Goal: Task Accomplishment & Management: Use online tool/utility

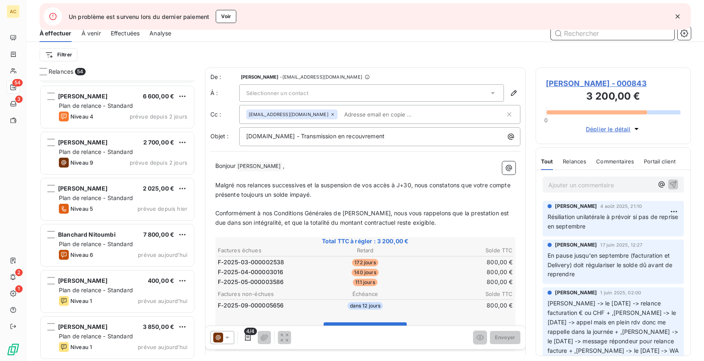
scroll to position [2164, 0]
click at [675, 15] on icon "button" at bounding box center [678, 16] width 8 height 8
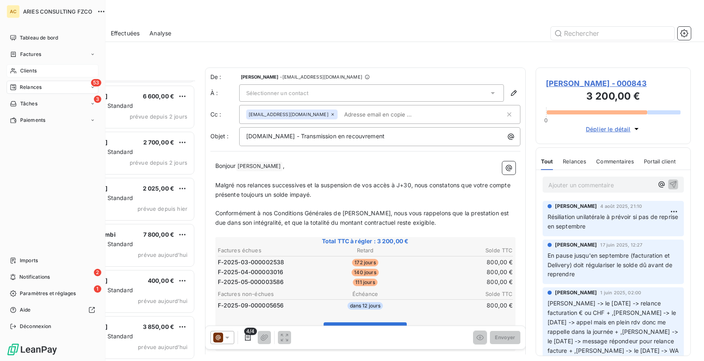
click at [26, 71] on span "Clients" at bounding box center [28, 70] width 16 height 7
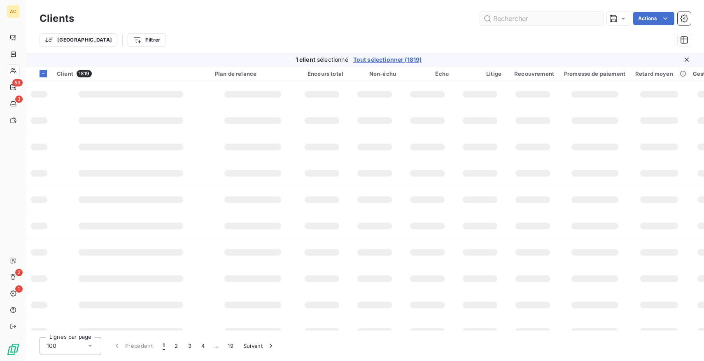
click at [515, 23] on input "text" at bounding box center [542, 18] width 124 height 13
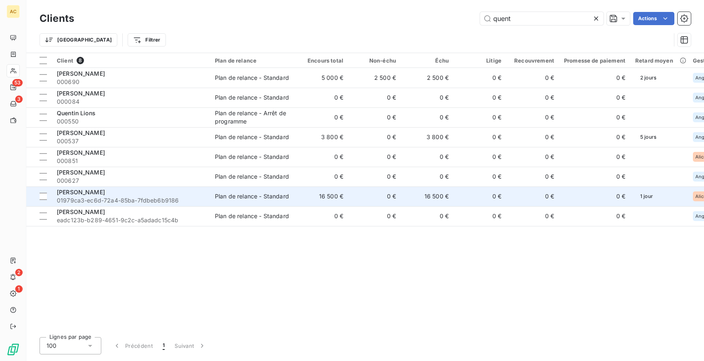
type input "quent"
click at [139, 191] on div "[PERSON_NAME]" at bounding box center [131, 192] width 148 height 8
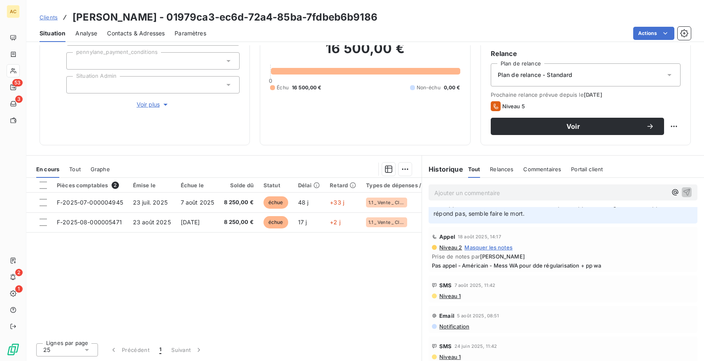
scroll to position [121, 0]
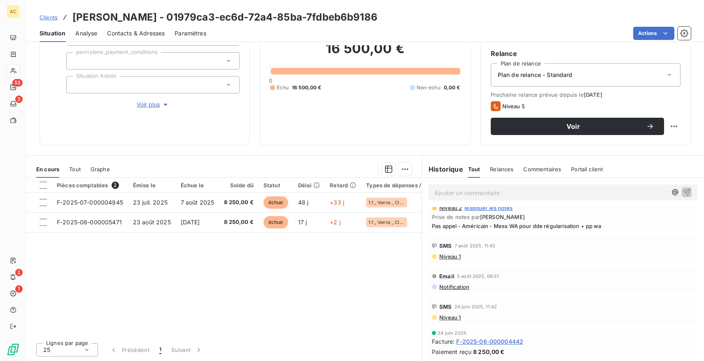
click at [72, 168] on span "Tout" at bounding box center [75, 169] width 12 height 7
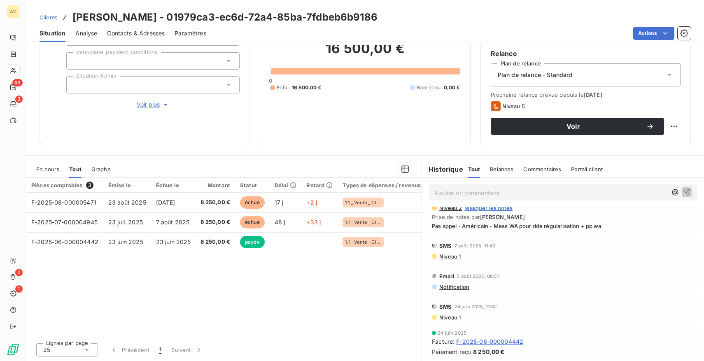
click at [155, 103] on span "Voir plus" at bounding box center [153, 104] width 33 height 8
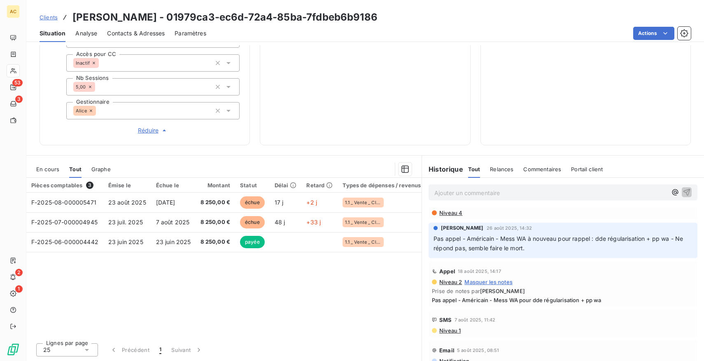
scroll to position [0, 0]
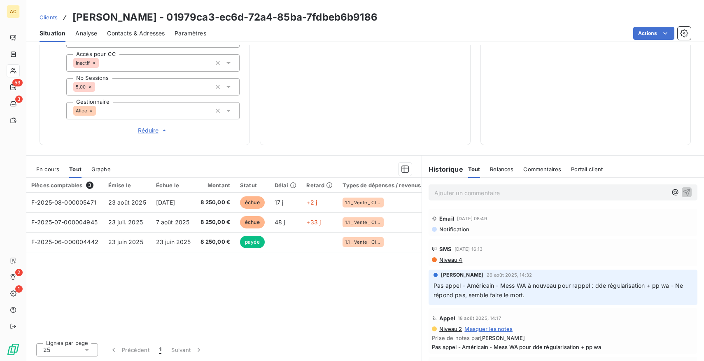
click at [46, 15] on span "Clients" at bounding box center [49, 17] width 18 height 7
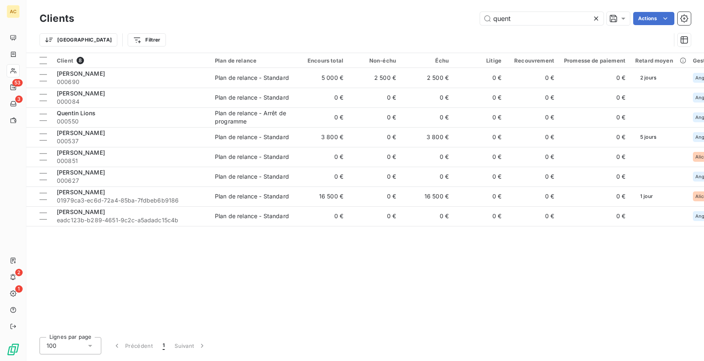
drag, startPoint x: 527, startPoint y: 16, endPoint x: 385, endPoint y: 14, distance: 141.7
click at [385, 14] on div "quent Actions" at bounding box center [387, 18] width 607 height 13
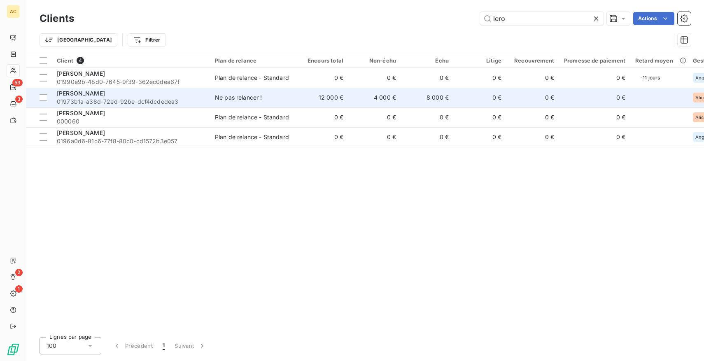
type input "lero"
click at [109, 99] on span "01973b1a-a38d-72ed-92be-dcf4dcdedea3" at bounding box center [131, 102] width 148 height 8
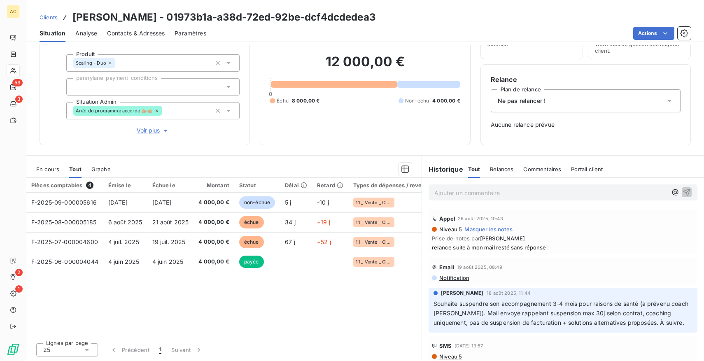
click at [456, 188] on p "Ajouter un commentaire ﻿" at bounding box center [550, 193] width 233 height 10
drag, startPoint x: 559, startPoint y: 191, endPoint x: 485, endPoint y: 194, distance: 73.8
click at [485, 194] on p "﻿ @ [PERSON_NAME] ﻿ un arrêt a été accordé ?" at bounding box center [550, 193] width 233 height 10
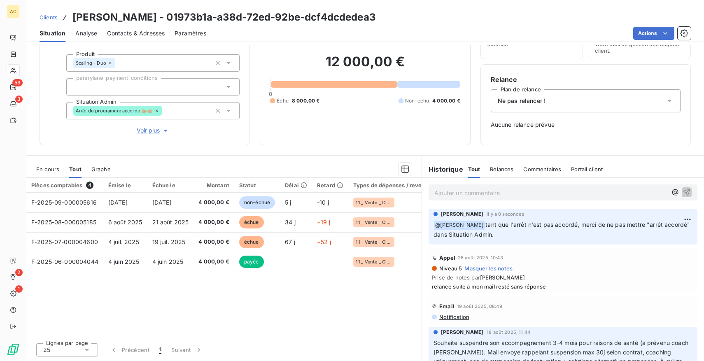
click at [167, 110] on div "Arrêt du programme accordé 🫱🏼‍🫲🏼" at bounding box center [152, 110] width 173 height 17
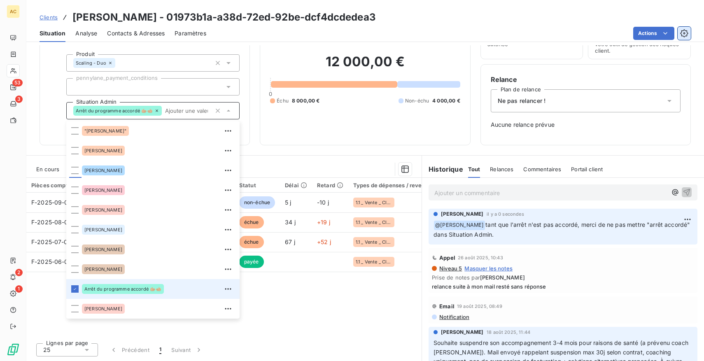
click at [685, 34] on icon "button" at bounding box center [684, 33] width 8 height 8
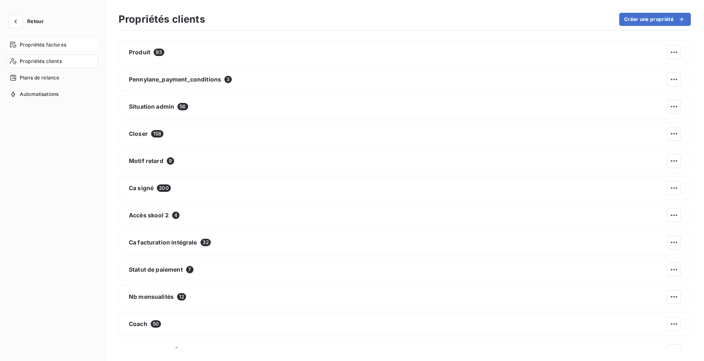
click at [49, 44] on span "Propriétés factures" at bounding box center [43, 44] width 47 height 7
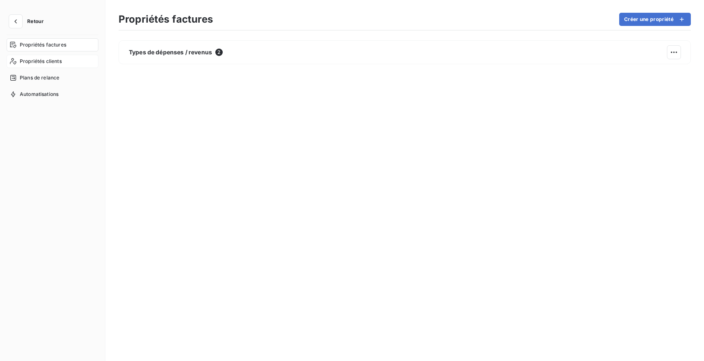
click at [57, 62] on span "Propriétés clients" at bounding box center [41, 61] width 42 height 7
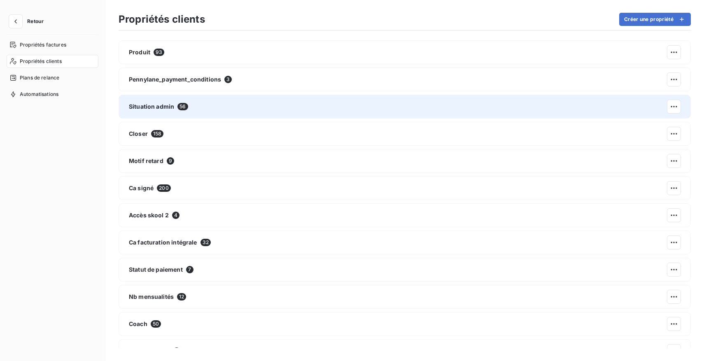
click at [238, 106] on div "Situation admin 56" at bounding box center [405, 107] width 572 height 24
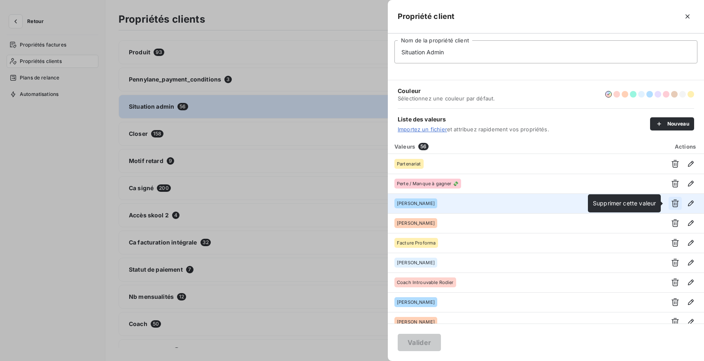
click at [673, 204] on icon "button" at bounding box center [675, 203] width 8 height 8
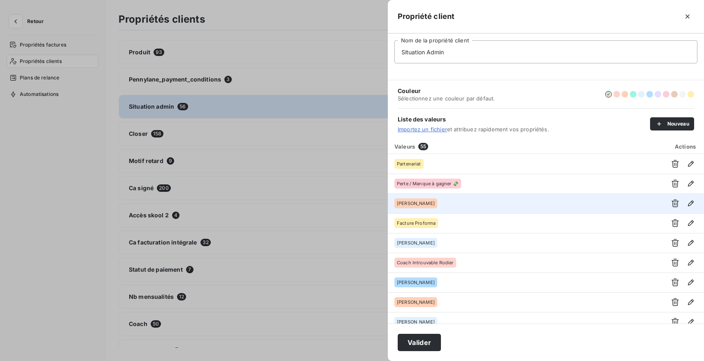
click at [673, 204] on icon "button" at bounding box center [675, 203] width 8 height 8
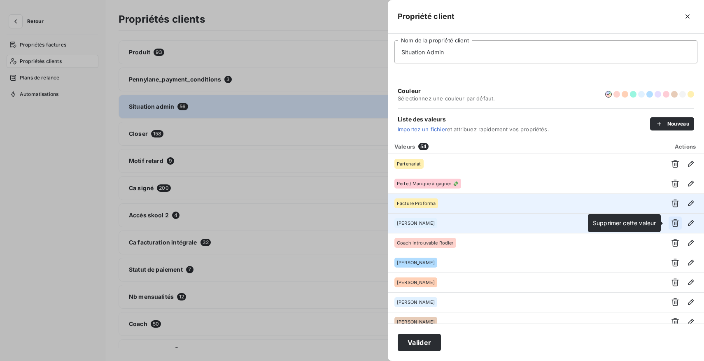
click at [673, 221] on icon "button" at bounding box center [675, 223] width 8 height 8
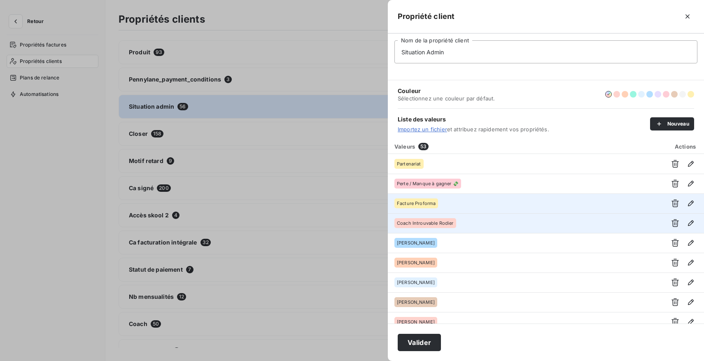
click at [673, 221] on icon "button" at bounding box center [675, 223] width 8 height 8
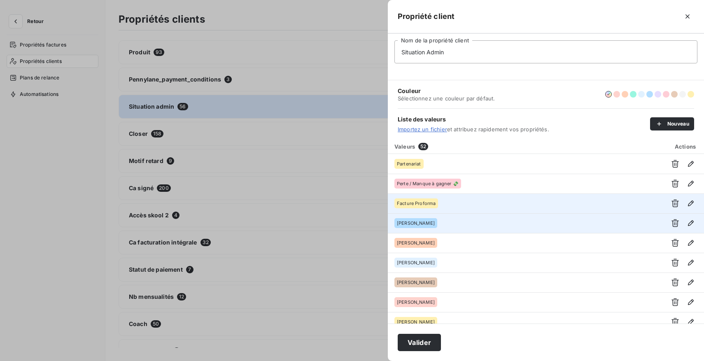
click at [673, 221] on icon "button" at bounding box center [675, 223] width 8 height 8
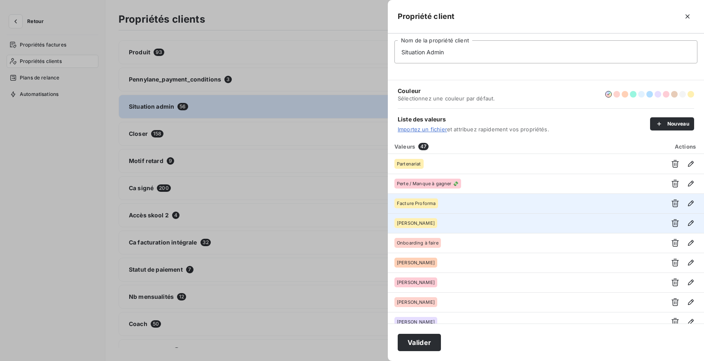
click at [673, 221] on icon "button" at bounding box center [675, 223] width 8 height 8
click at [688, 16] on icon "button" at bounding box center [688, 16] width 8 height 8
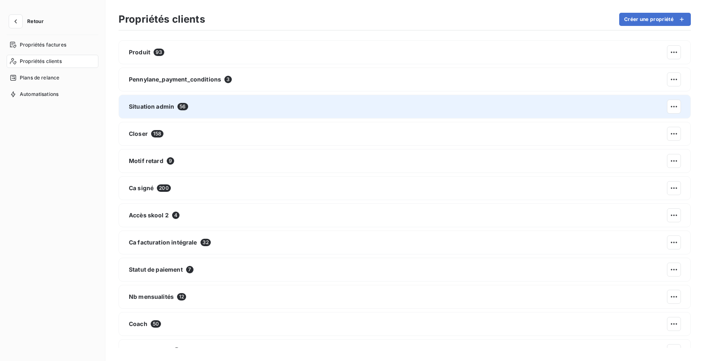
click at [241, 108] on div "Situation admin 56" at bounding box center [405, 107] width 572 height 24
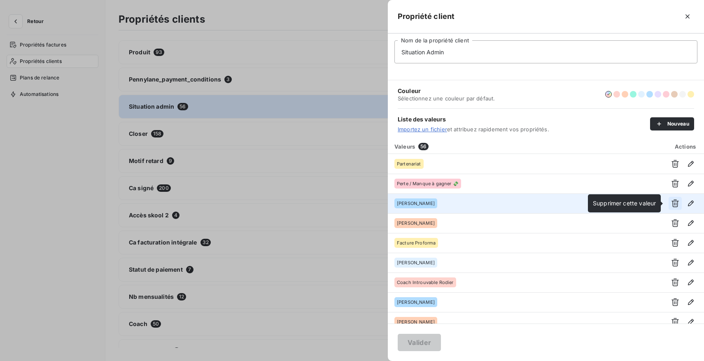
click at [672, 201] on icon "button" at bounding box center [675, 204] width 7 height 8
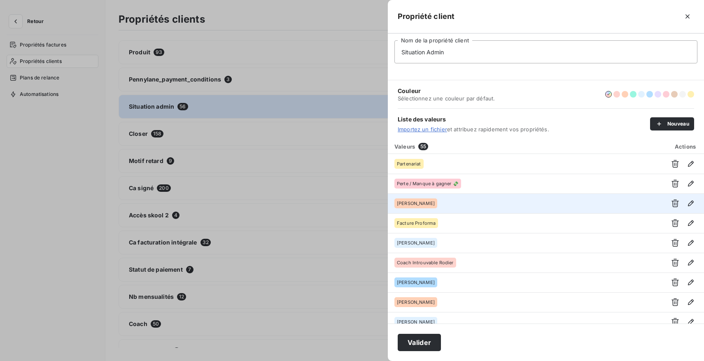
click at [672, 201] on icon "button" at bounding box center [675, 204] width 7 height 8
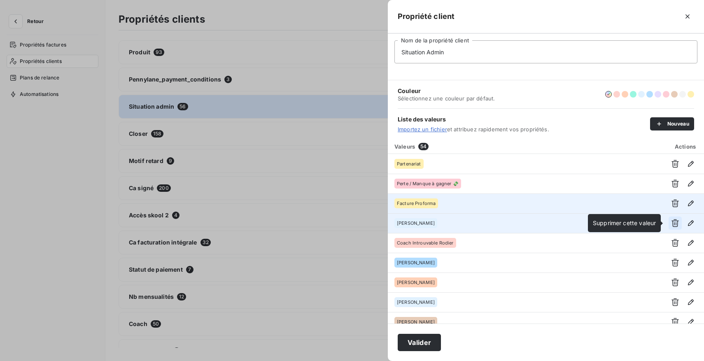
click at [672, 220] on icon "button" at bounding box center [675, 223] width 7 height 8
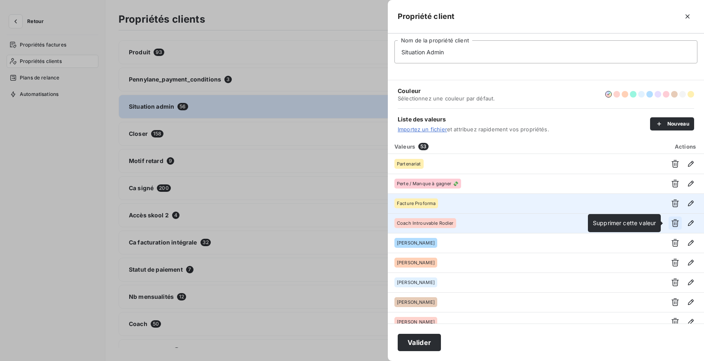
click at [672, 222] on icon "button" at bounding box center [675, 223] width 7 height 8
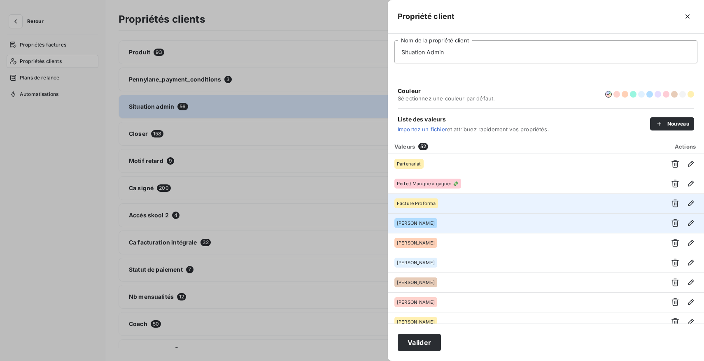
click at [672, 222] on icon "button" at bounding box center [675, 223] width 7 height 8
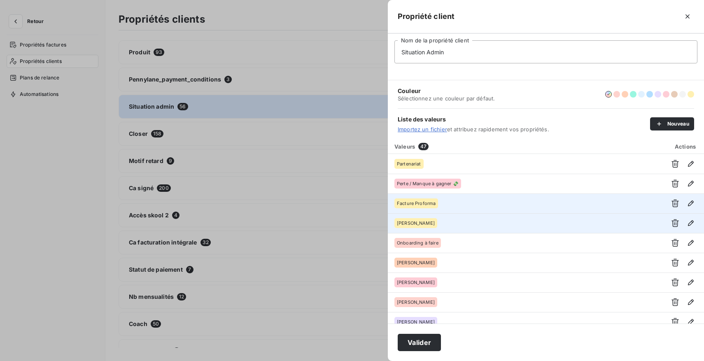
click at [672, 222] on icon "button" at bounding box center [675, 223] width 7 height 8
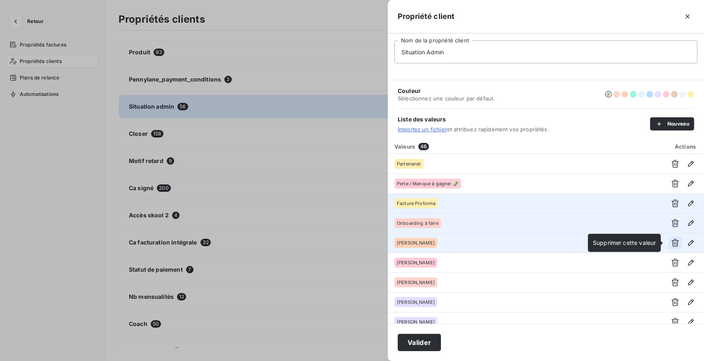
click at [672, 243] on icon "button" at bounding box center [675, 243] width 7 height 8
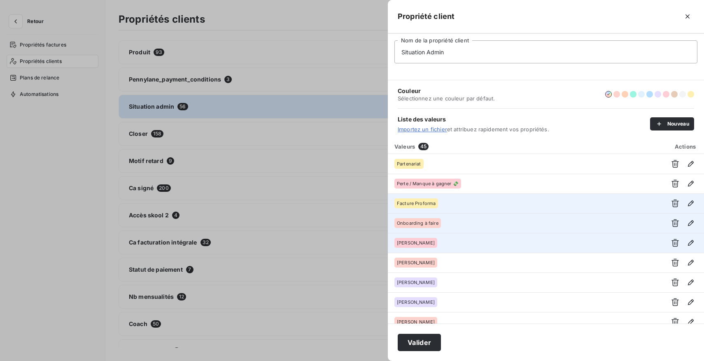
click at [672, 243] on icon "button" at bounding box center [675, 243] width 7 height 8
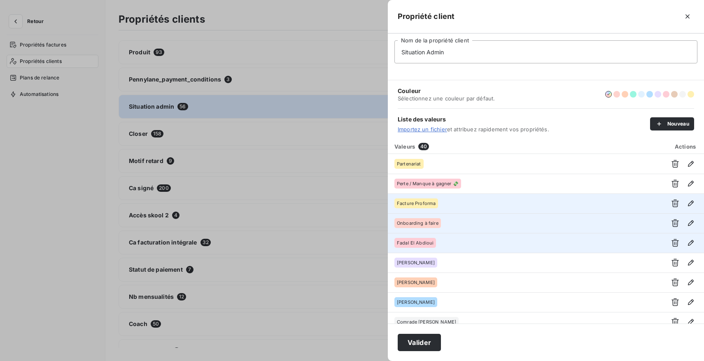
click at [672, 243] on icon "button" at bounding box center [675, 243] width 7 height 8
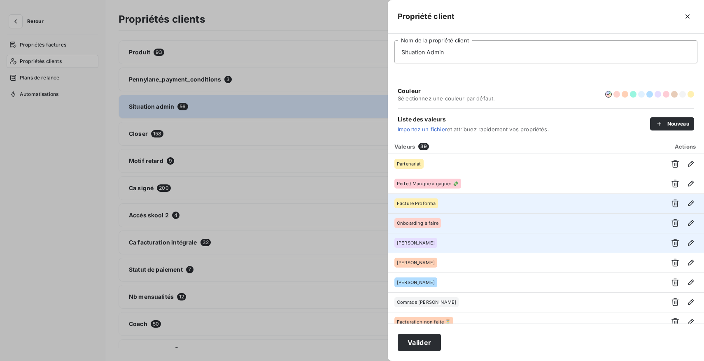
click at [672, 243] on icon "button" at bounding box center [675, 243] width 7 height 8
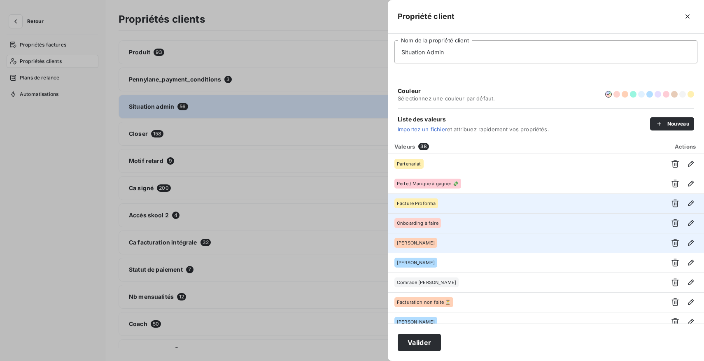
click at [672, 243] on icon "button" at bounding box center [675, 243] width 7 height 8
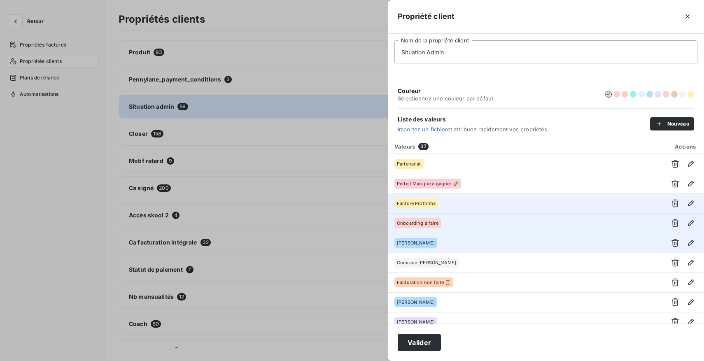
click at [672, 243] on icon "button" at bounding box center [675, 243] width 7 height 8
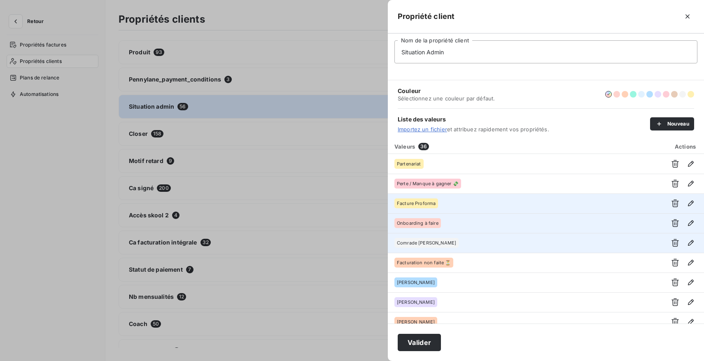
click at [672, 243] on icon "button" at bounding box center [675, 243] width 7 height 8
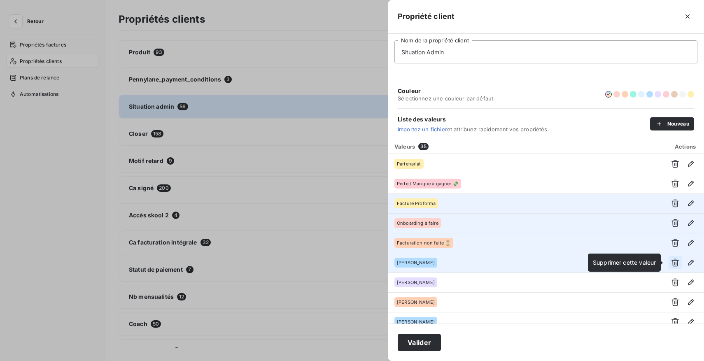
click at [671, 261] on icon "button" at bounding box center [675, 263] width 8 height 8
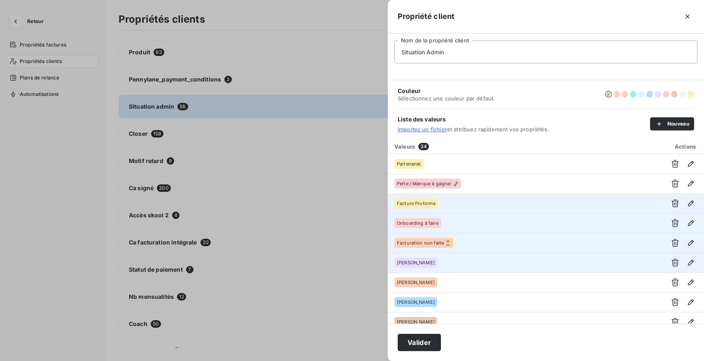
click at [671, 261] on icon "button" at bounding box center [675, 263] width 8 height 8
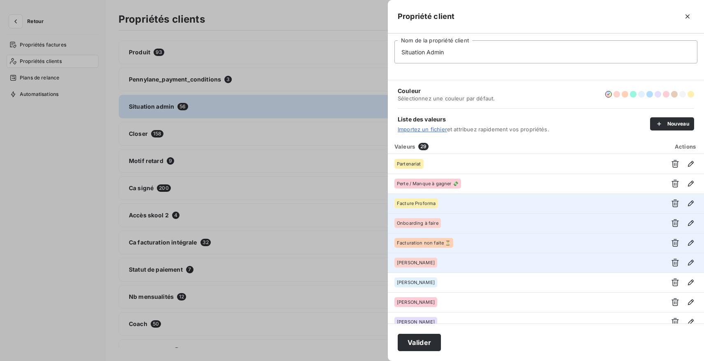
click at [671, 261] on icon "button" at bounding box center [675, 263] width 8 height 8
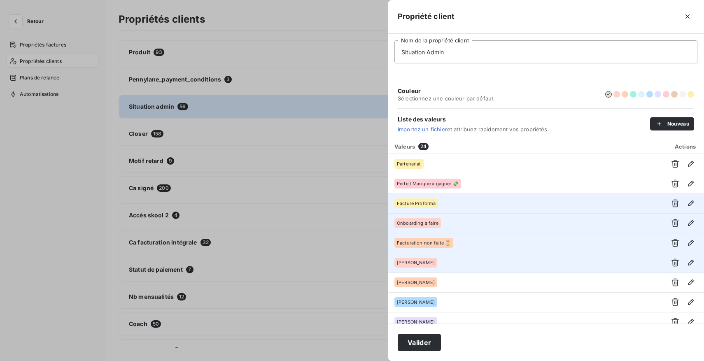
click at [671, 261] on icon "button" at bounding box center [675, 263] width 8 height 8
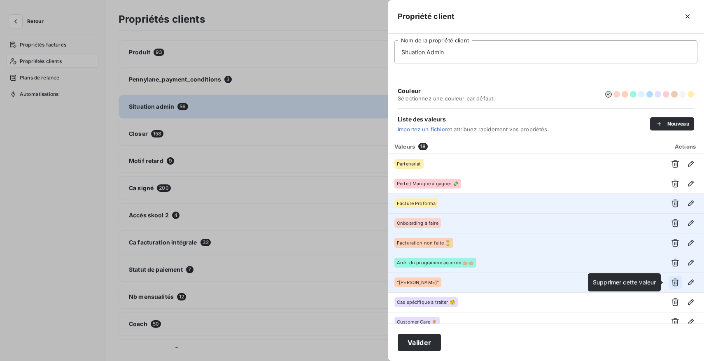
click at [674, 284] on icon "button" at bounding box center [675, 282] width 8 height 8
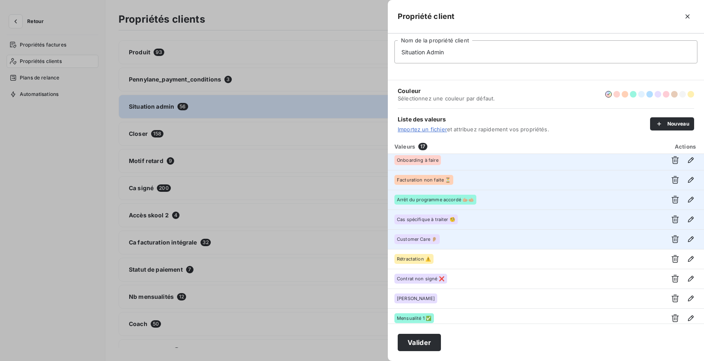
scroll to position [87, 0]
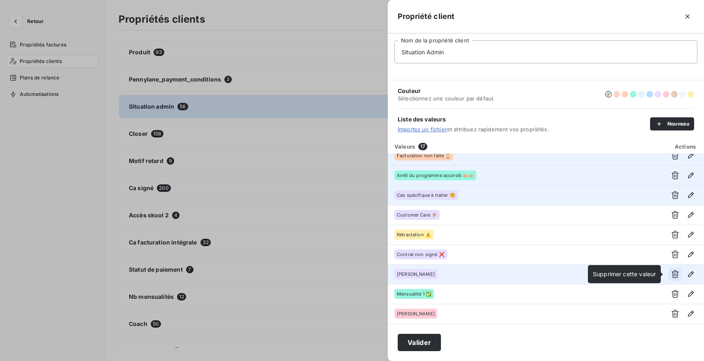
click at [669, 274] on button "button" at bounding box center [675, 274] width 13 height 13
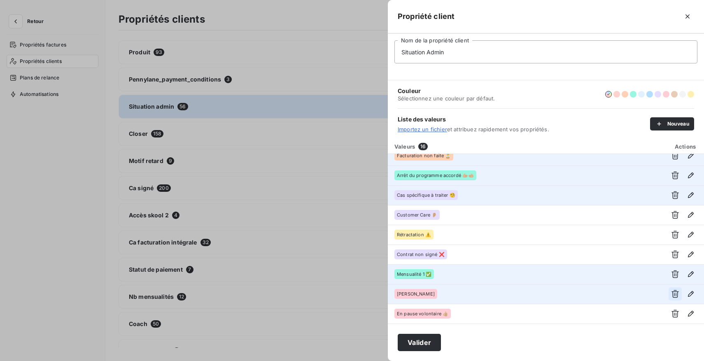
click at [674, 292] on icon "button" at bounding box center [675, 294] width 7 height 8
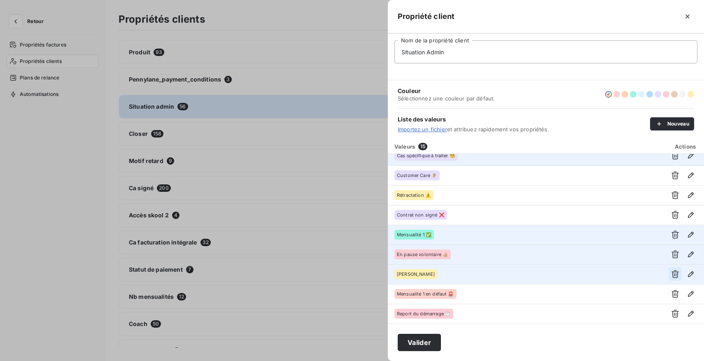
click at [672, 272] on icon "button" at bounding box center [675, 275] width 7 height 8
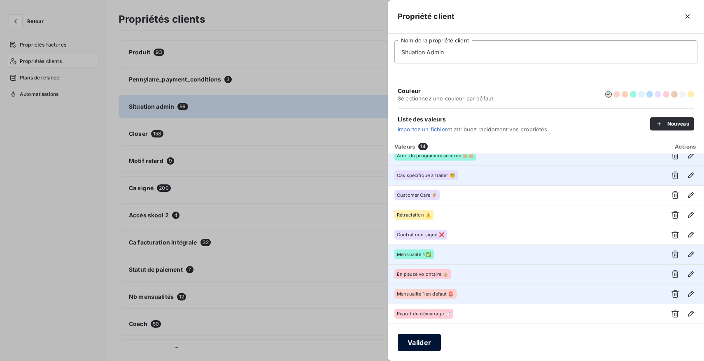
click at [422, 341] on button "Valider" at bounding box center [419, 342] width 43 height 17
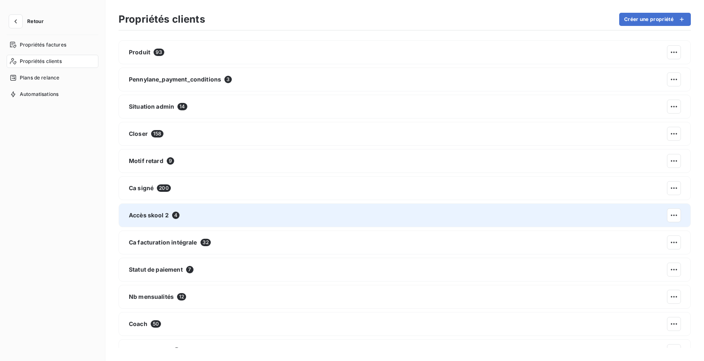
click at [271, 213] on div "Accès skool 2 4" at bounding box center [405, 215] width 572 height 24
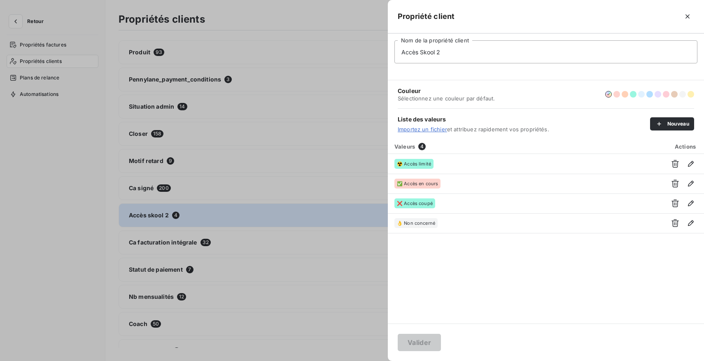
click at [223, 297] on div at bounding box center [352, 180] width 704 height 361
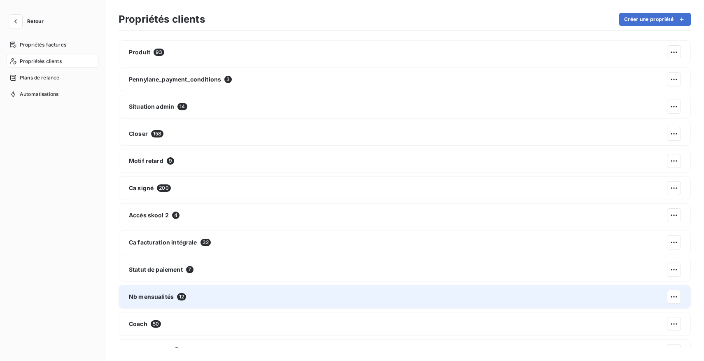
click at [216, 297] on div "Nb mensualités 12" at bounding box center [405, 297] width 572 height 24
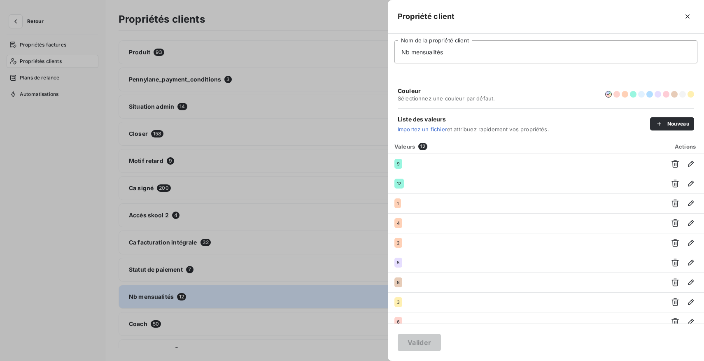
click at [204, 327] on div at bounding box center [352, 180] width 704 height 361
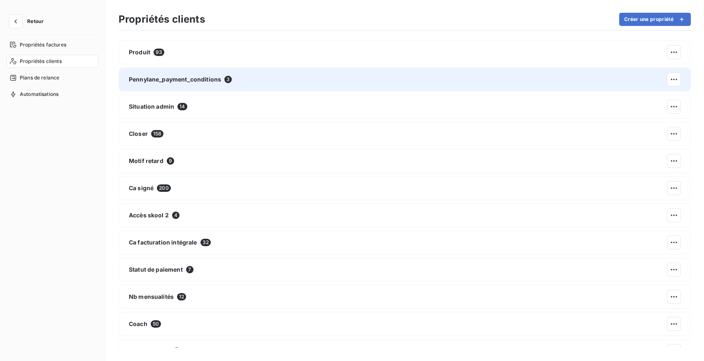
click at [197, 78] on span "Pennylane_payment_conditions" at bounding box center [175, 79] width 92 height 8
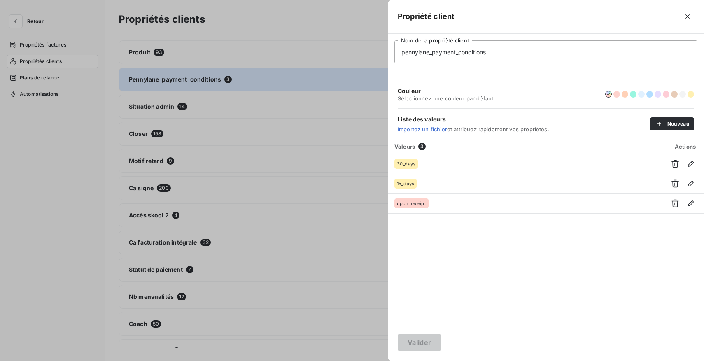
click at [154, 44] on div at bounding box center [352, 180] width 704 height 361
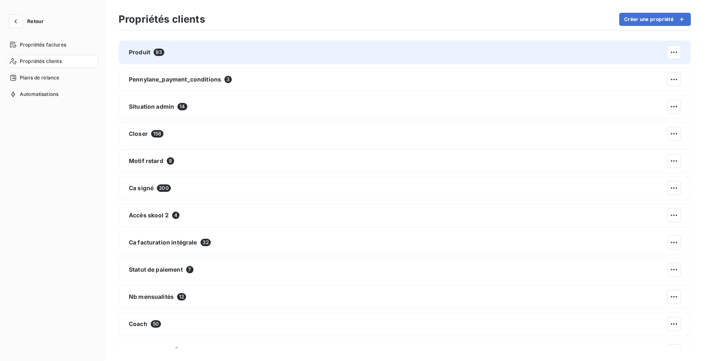
click at [161, 49] on div "Produit 93" at bounding box center [146, 52] width 35 height 8
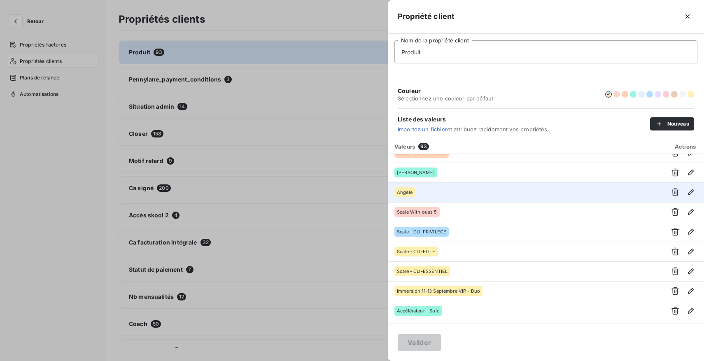
scroll to position [26, 0]
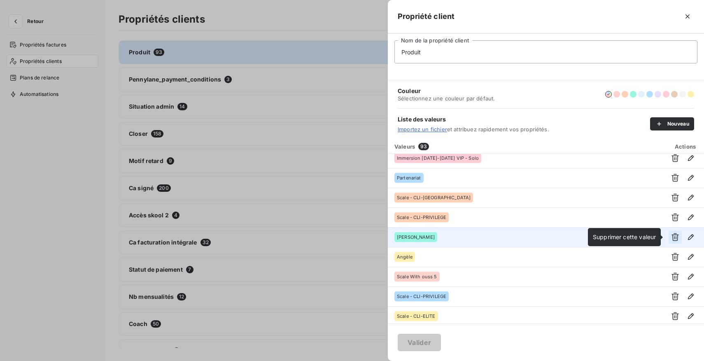
click at [671, 236] on icon "button" at bounding box center [675, 237] width 8 height 8
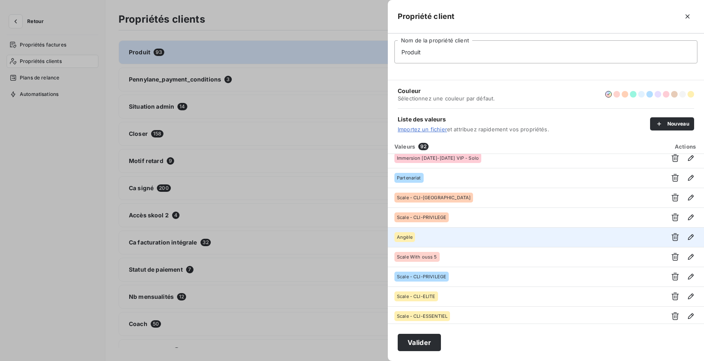
click at [671, 236] on icon "button" at bounding box center [675, 237] width 8 height 8
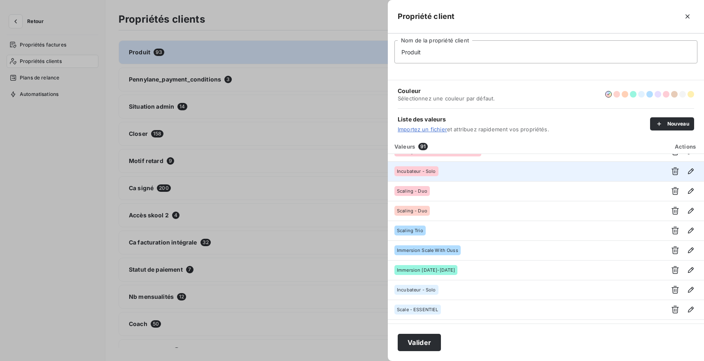
scroll to position [1629, 0]
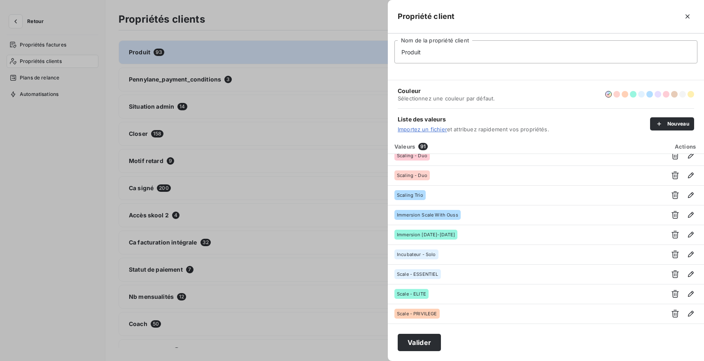
click at [309, 342] on div at bounding box center [352, 180] width 704 height 361
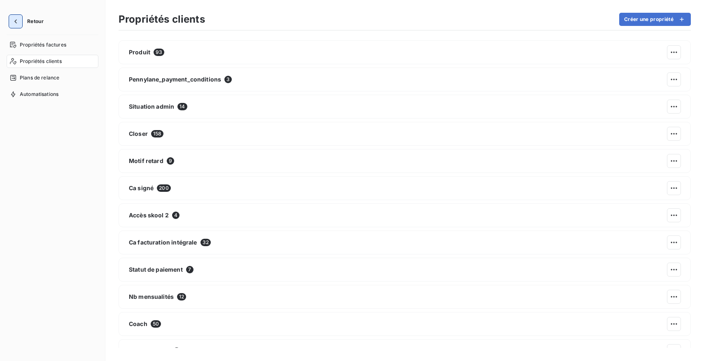
click at [18, 18] on icon "button" at bounding box center [16, 21] width 8 height 8
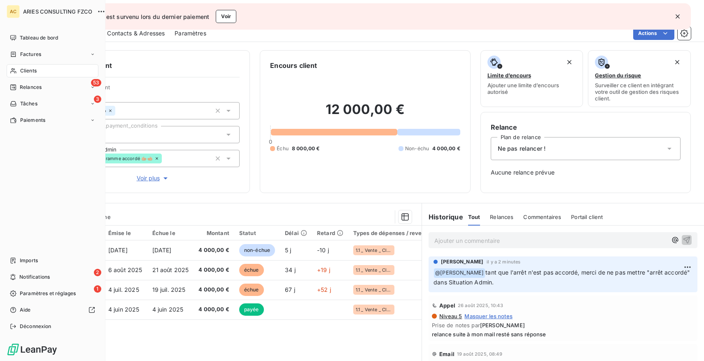
click at [39, 70] on div "Clients" at bounding box center [53, 70] width 92 height 13
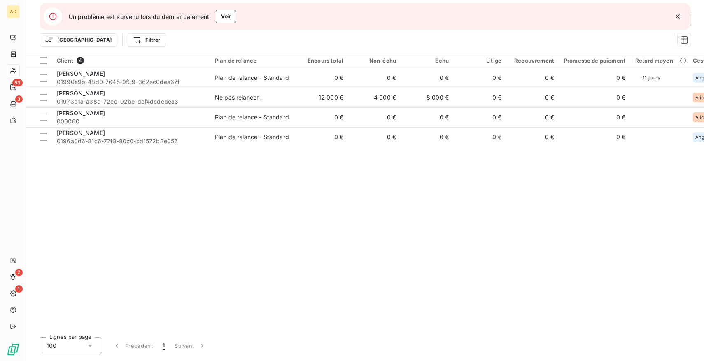
click at [679, 18] on icon "button" at bounding box center [678, 16] width 8 height 8
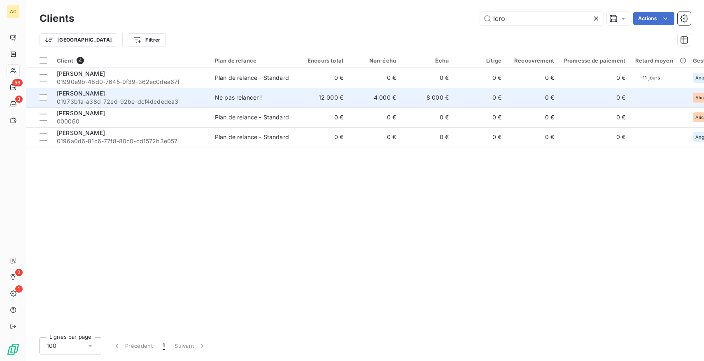
click at [217, 105] on td "Ne pas relancer !" at bounding box center [253, 98] width 86 height 20
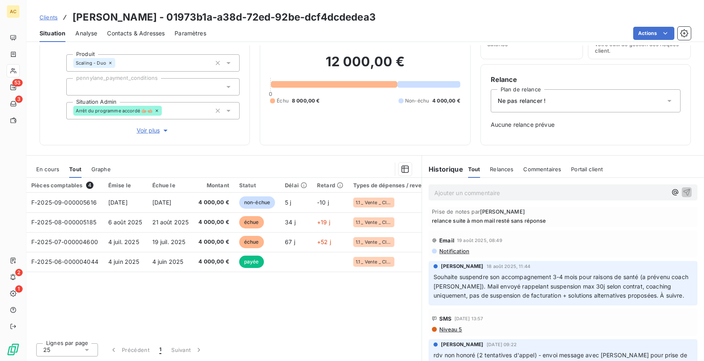
scroll to position [67, 0]
click at [143, 131] on span "Voir plus" at bounding box center [153, 130] width 33 height 8
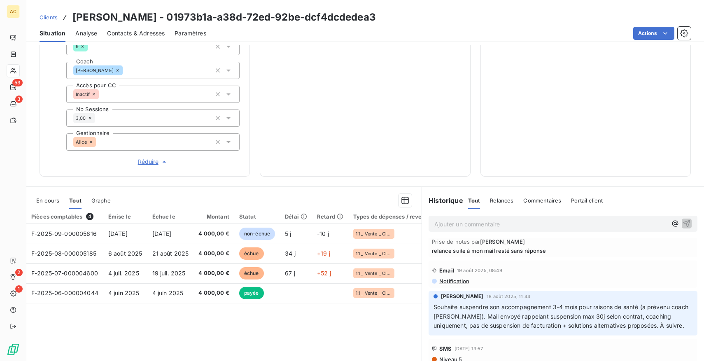
scroll to position [0, 0]
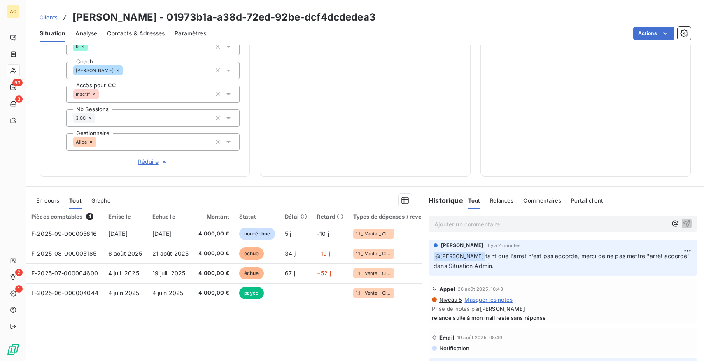
click at [54, 16] on span "Clients" at bounding box center [49, 17] width 18 height 7
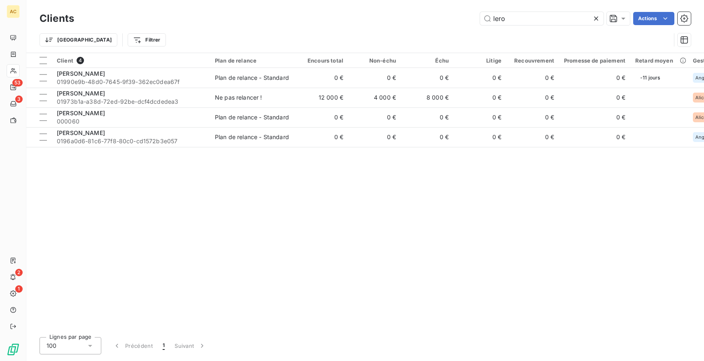
drag, startPoint x: 512, startPoint y: 19, endPoint x: 475, endPoint y: 19, distance: 37.1
click at [476, 19] on div "lero Actions" at bounding box center [387, 18] width 607 height 13
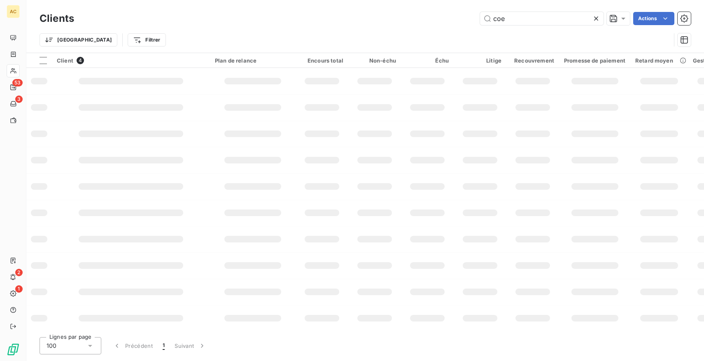
type input "coel"
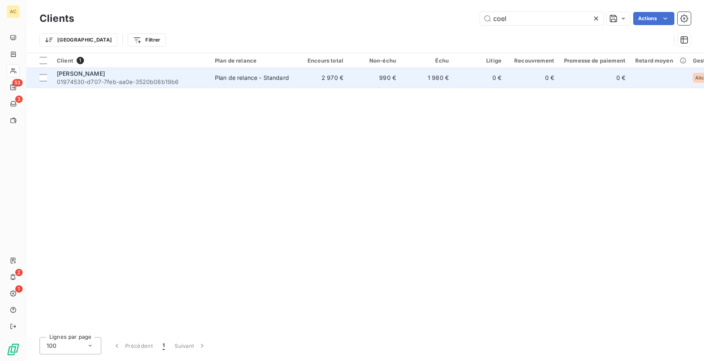
click at [281, 86] on td "Plan de relance - Standard" at bounding box center [253, 78] width 86 height 20
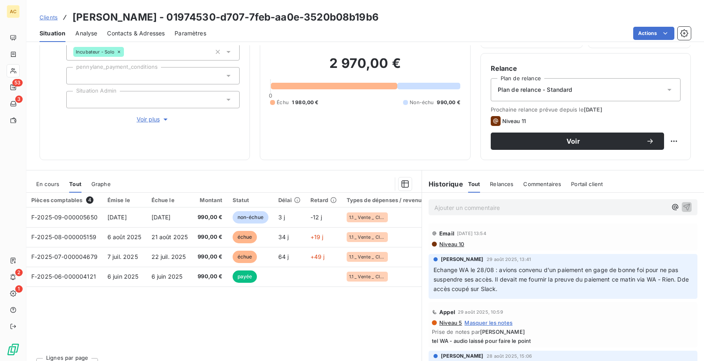
scroll to position [74, 0]
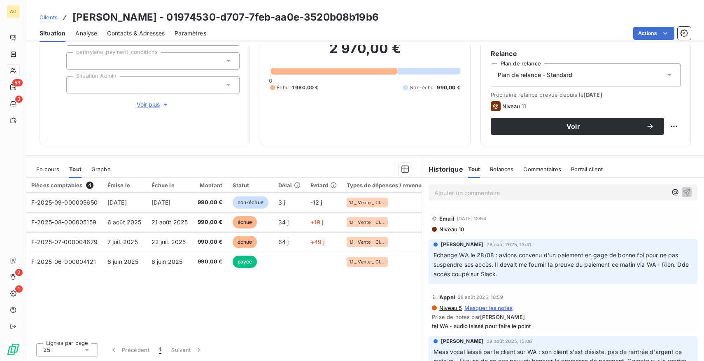
click at [49, 18] on span "Clients" at bounding box center [49, 17] width 18 height 7
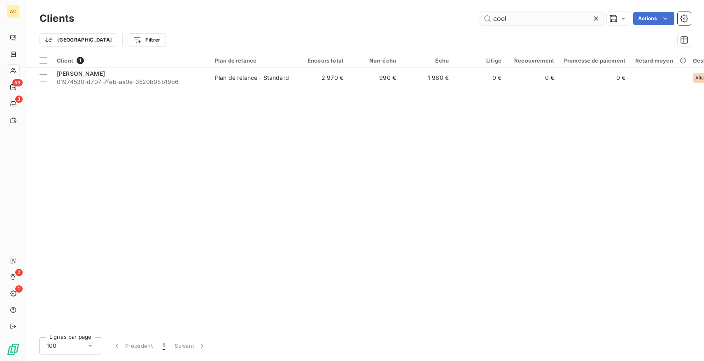
drag, startPoint x: 513, startPoint y: 20, endPoint x: 484, endPoint y: 19, distance: 29.7
click at [484, 19] on input "coel" at bounding box center [542, 18] width 124 height 13
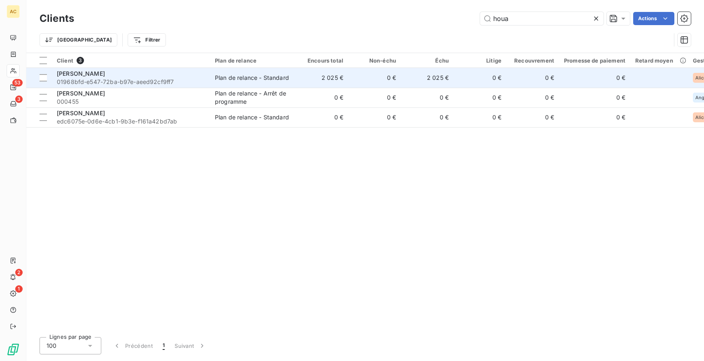
type input "houa"
click at [121, 82] on span "01968bfd-e547-72ba-b97e-aeed92cf9ff7" at bounding box center [131, 82] width 148 height 8
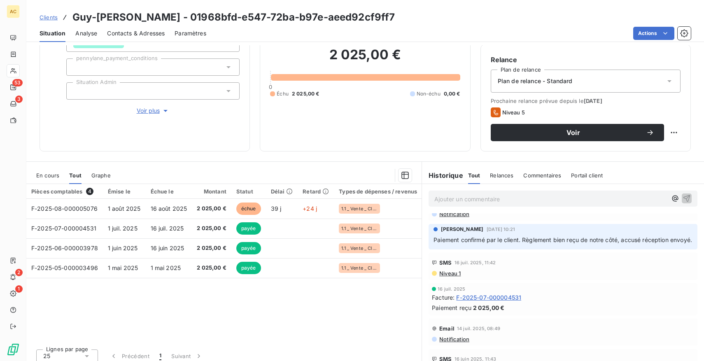
scroll to position [220, 0]
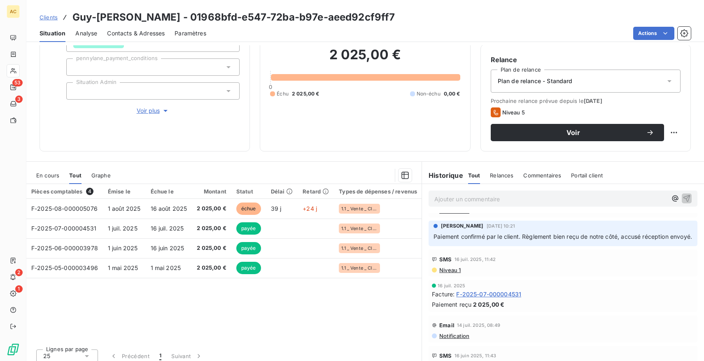
click at [50, 15] on span "Clients" at bounding box center [49, 17] width 18 height 7
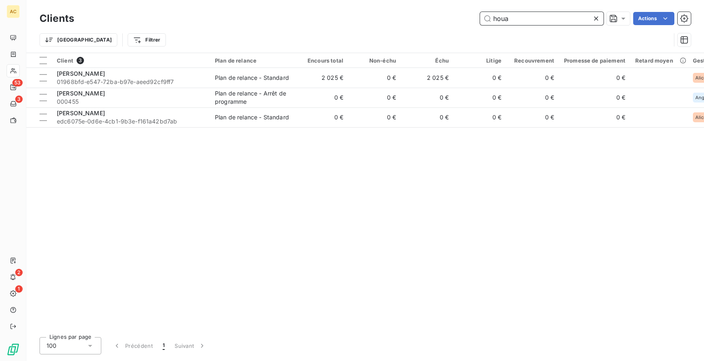
drag, startPoint x: 512, startPoint y: 19, endPoint x: 476, endPoint y: 16, distance: 36.7
click at [476, 17] on div "houa Actions" at bounding box center [387, 18] width 607 height 13
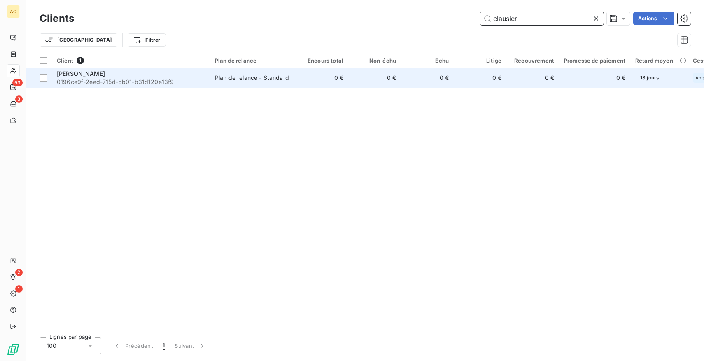
type input "clausier"
click at [244, 77] on div "Plan de relance - Standard" at bounding box center [252, 78] width 74 height 8
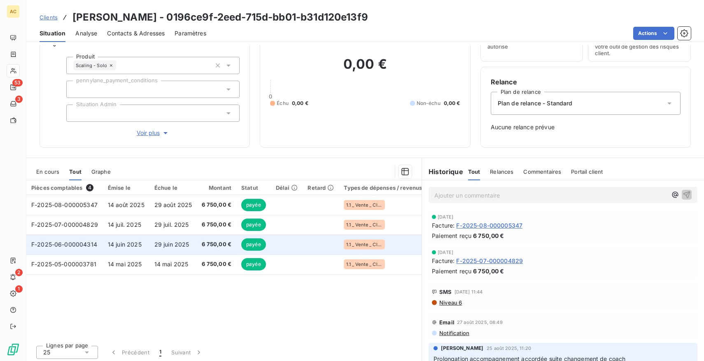
scroll to position [48, 0]
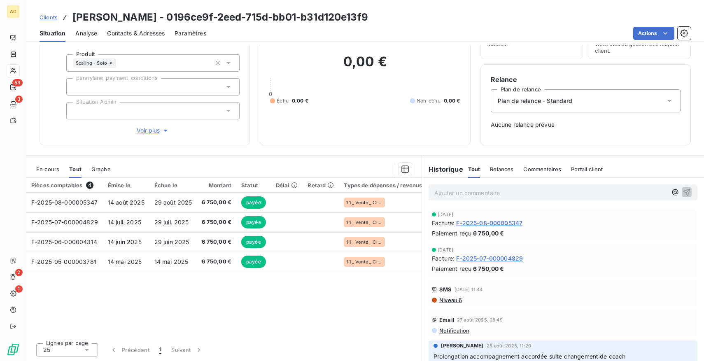
click at [146, 131] on span "Voir plus" at bounding box center [153, 130] width 33 height 8
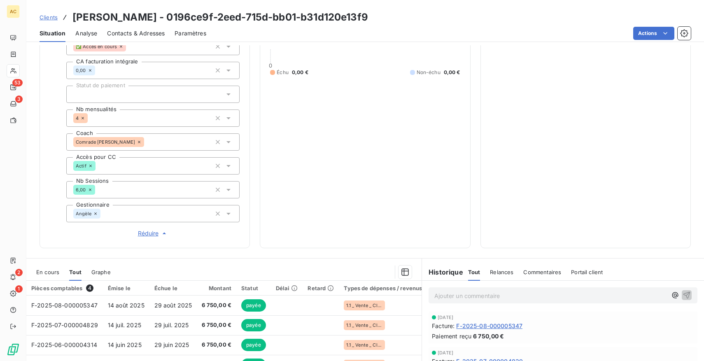
scroll to position [310, 0]
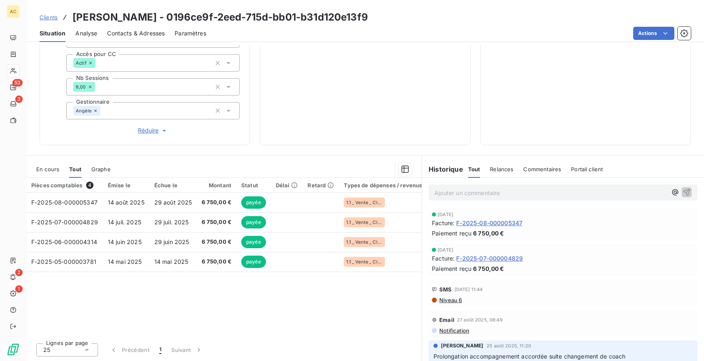
click at [52, 17] on span "Clients" at bounding box center [49, 17] width 18 height 7
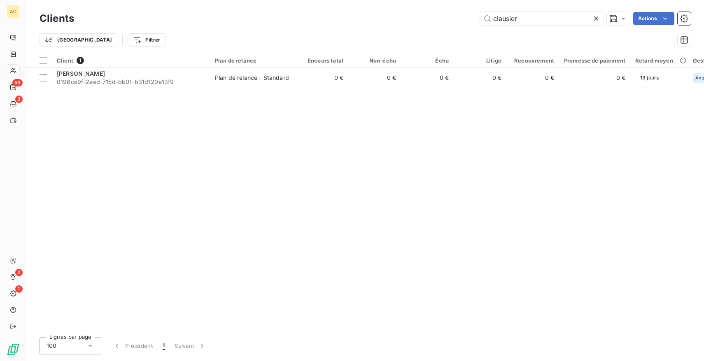
drag, startPoint x: 540, startPoint y: 16, endPoint x: 437, endPoint y: 11, distance: 103.1
click at [437, 11] on div "Clients clausier Actions" at bounding box center [365, 18] width 651 height 17
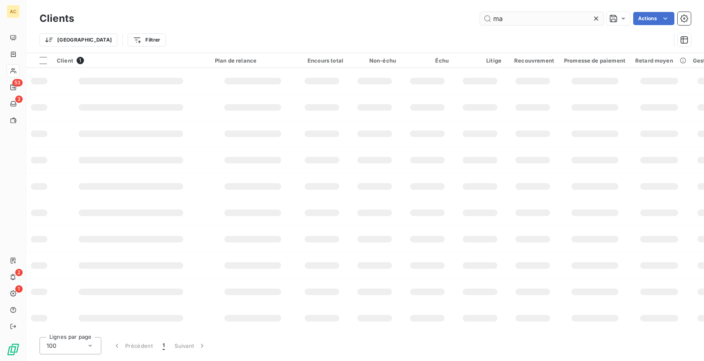
type input "m"
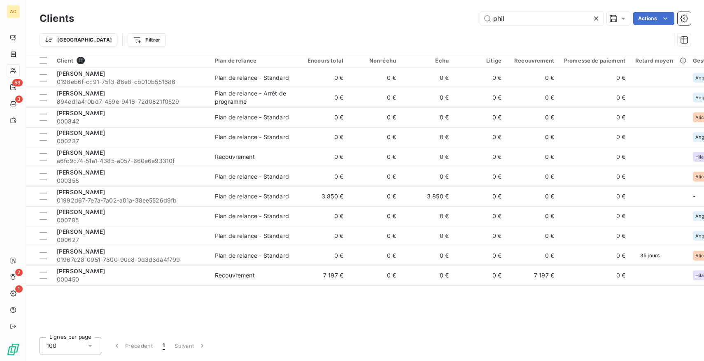
drag, startPoint x: 512, startPoint y: 16, endPoint x: 395, endPoint y: 14, distance: 117.0
click at [395, 14] on div "phil Actions" at bounding box center [387, 18] width 607 height 13
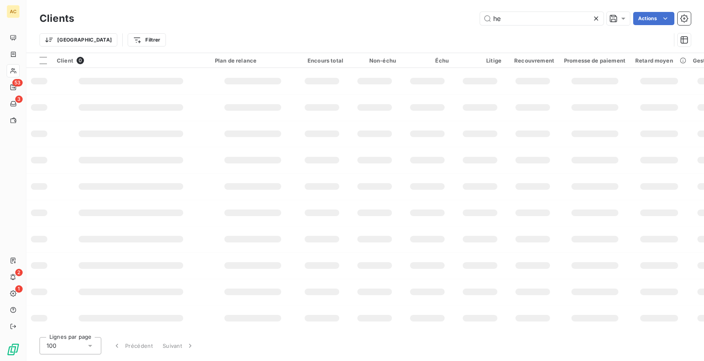
type input "h"
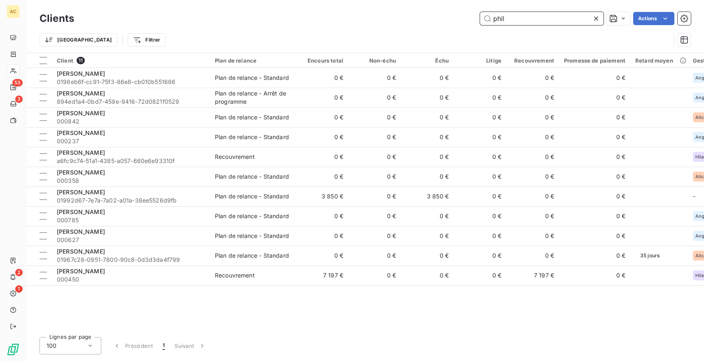
drag, startPoint x: 520, startPoint y: 19, endPoint x: 467, endPoint y: 19, distance: 53.5
click at [467, 19] on div "phil Actions" at bounding box center [387, 18] width 607 height 13
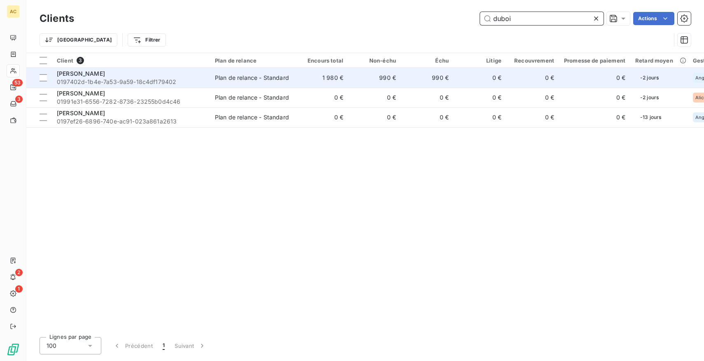
type input "duboi"
click at [108, 80] on span "0197402d-1b4e-7a53-9a59-18c4df179402" at bounding box center [131, 82] width 148 height 8
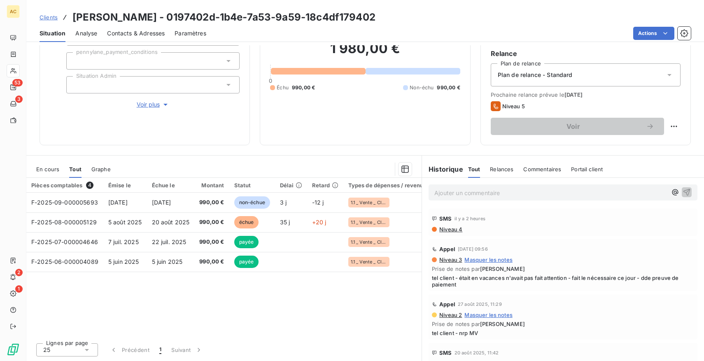
click at [54, 16] on span "Clients" at bounding box center [49, 17] width 18 height 7
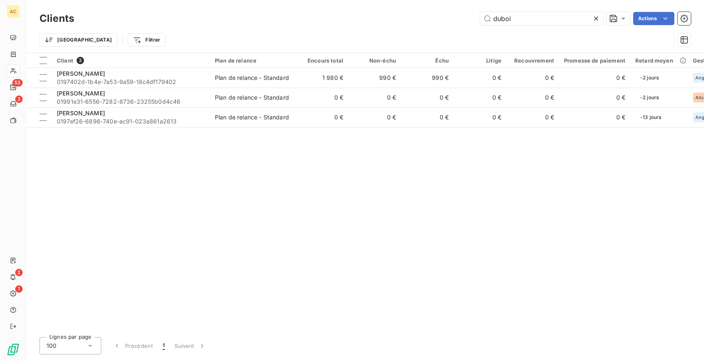
drag, startPoint x: 546, startPoint y: 19, endPoint x: 462, endPoint y: 17, distance: 84.4
click at [462, 17] on div "duboi Actions" at bounding box center [387, 18] width 607 height 13
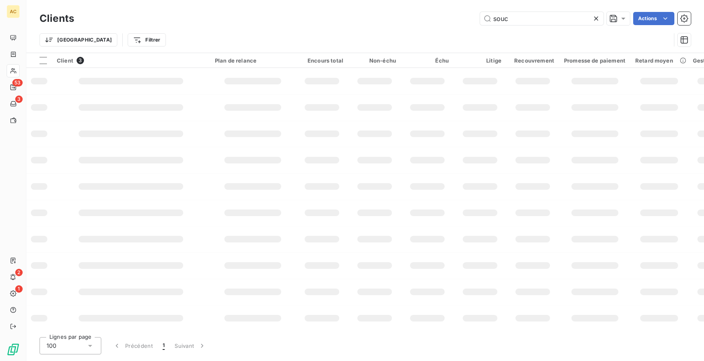
type input "souch"
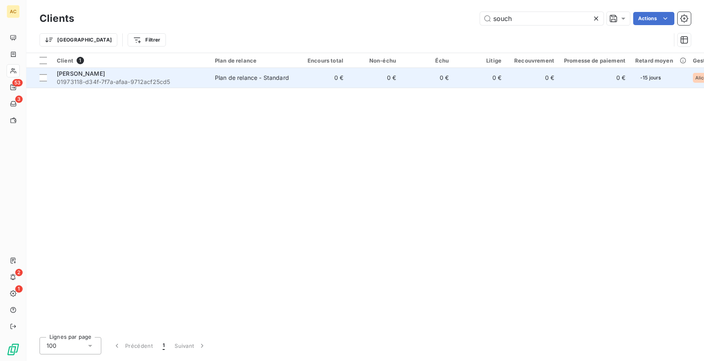
click at [146, 82] on span "01973118-d34f-7f7a-afaa-9712acf25cd5" at bounding box center [131, 82] width 148 height 8
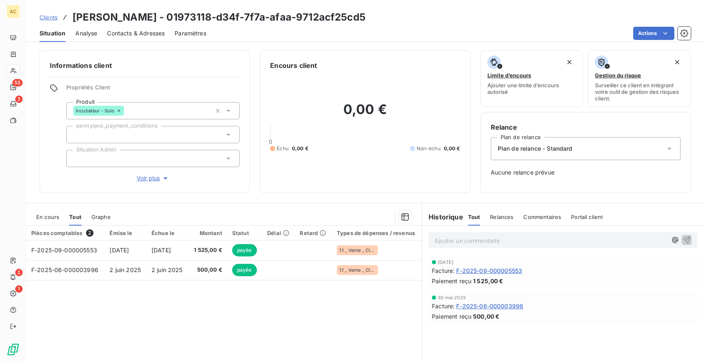
click at [50, 18] on span "Clients" at bounding box center [49, 17] width 18 height 7
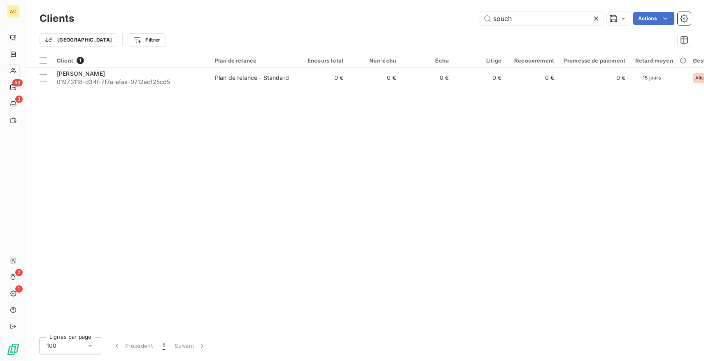
drag, startPoint x: 525, startPoint y: 20, endPoint x: 464, endPoint y: 18, distance: 61.8
click at [464, 18] on div "souch Actions" at bounding box center [387, 18] width 607 height 13
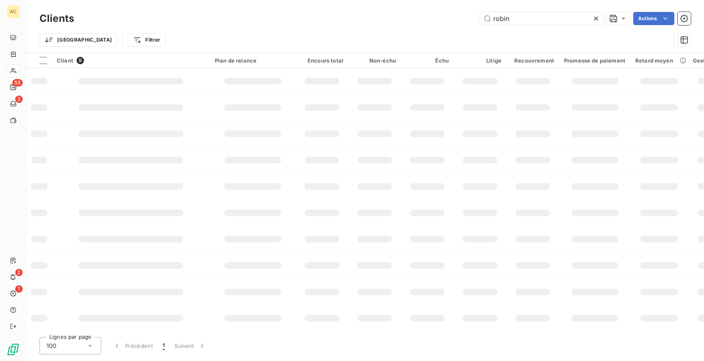
type input "robini"
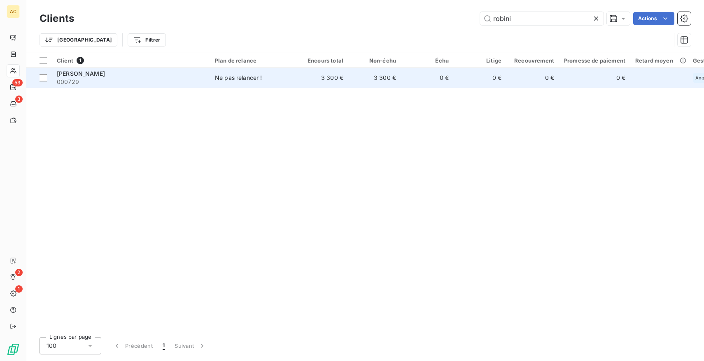
click at [102, 79] on span "000729" at bounding box center [131, 82] width 148 height 8
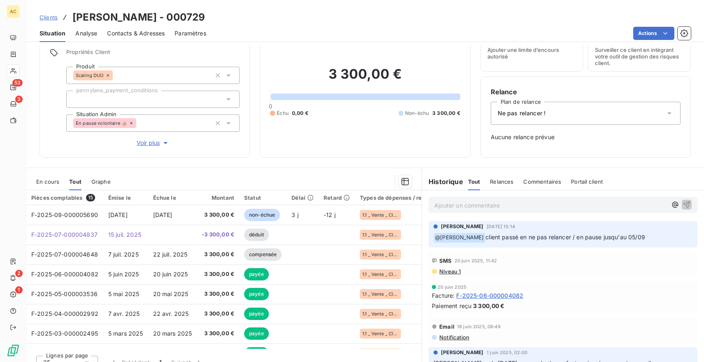
scroll to position [47, 0]
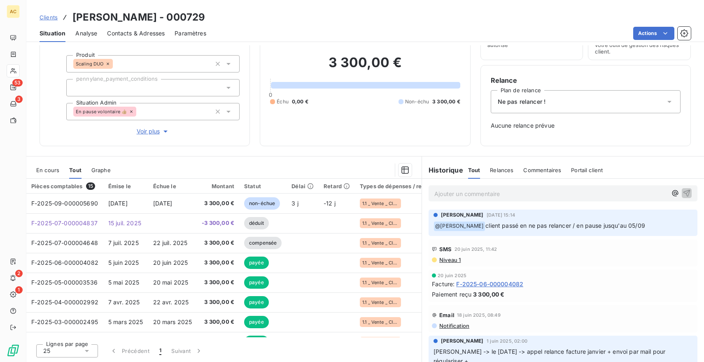
click at [446, 190] on p "Ajouter un commentaire ﻿" at bounding box center [550, 194] width 233 height 10
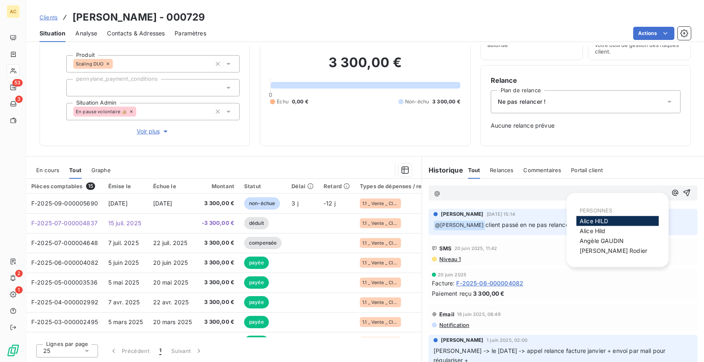
click at [147, 132] on span "Voir plus" at bounding box center [153, 131] width 33 height 8
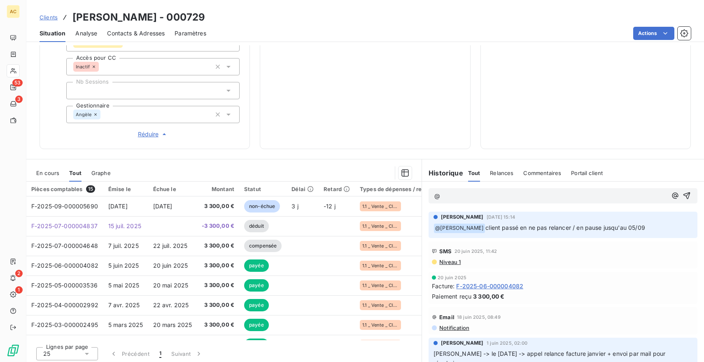
scroll to position [308, 0]
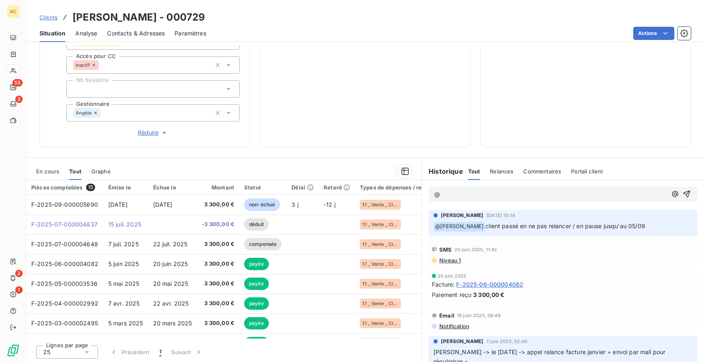
click at [459, 193] on p "@" at bounding box center [550, 194] width 233 height 9
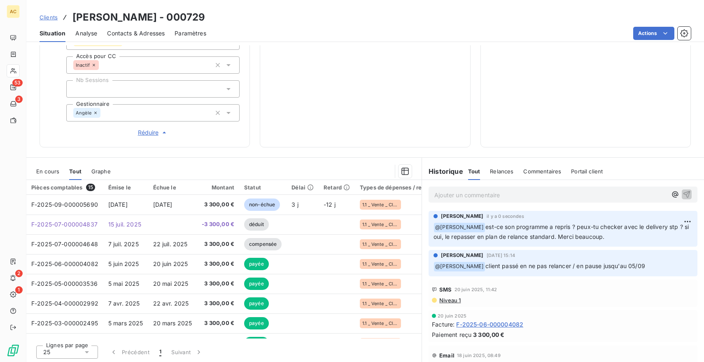
click at [40, 17] on span "Clients" at bounding box center [49, 17] width 18 height 7
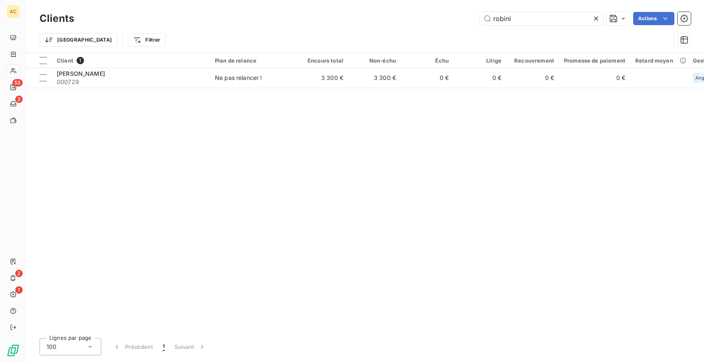
drag, startPoint x: 522, startPoint y: 19, endPoint x: 445, endPoint y: 18, distance: 77.0
click at [445, 18] on div "robini Actions" at bounding box center [387, 18] width 607 height 13
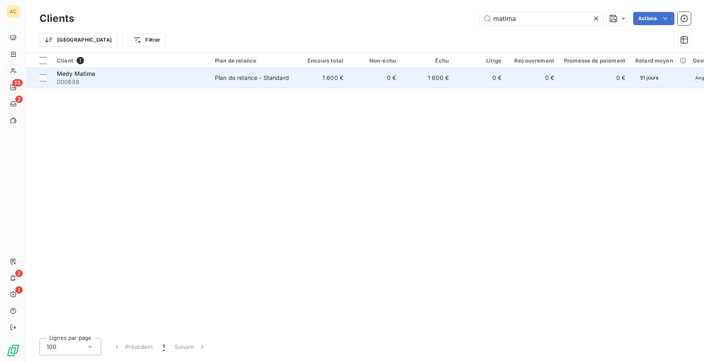
type input "matima"
click at [106, 76] on div "Medy Matima" at bounding box center [131, 74] width 148 height 8
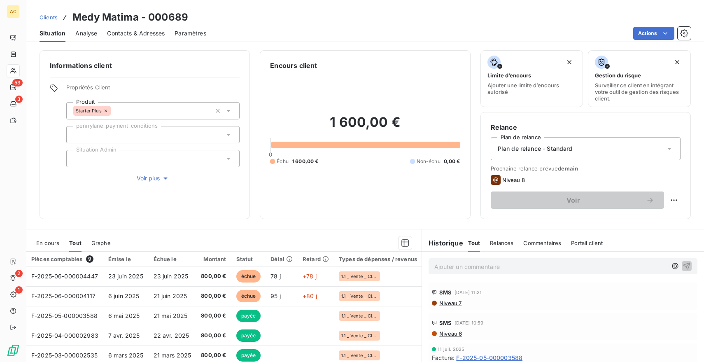
click at [157, 177] on span "Voir plus" at bounding box center [153, 178] width 33 height 8
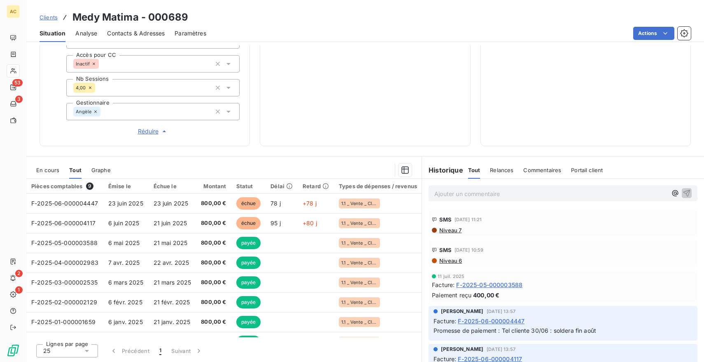
click at [470, 191] on p "Ajouter un commentaire ﻿" at bounding box center [550, 194] width 233 height 10
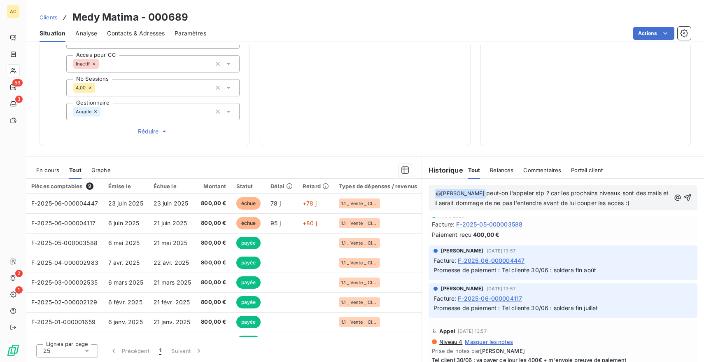
scroll to position [67, 0]
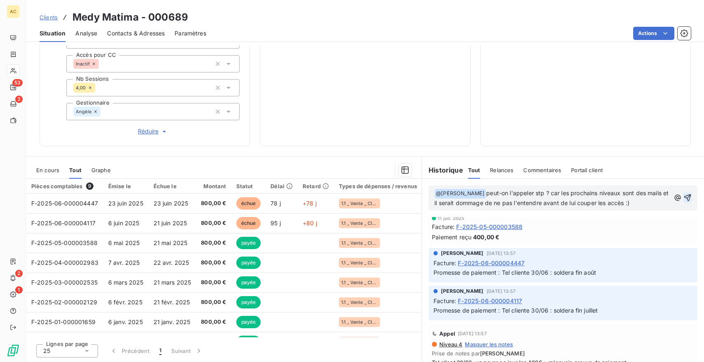
click at [688, 196] on icon "button" at bounding box center [688, 198] width 8 height 8
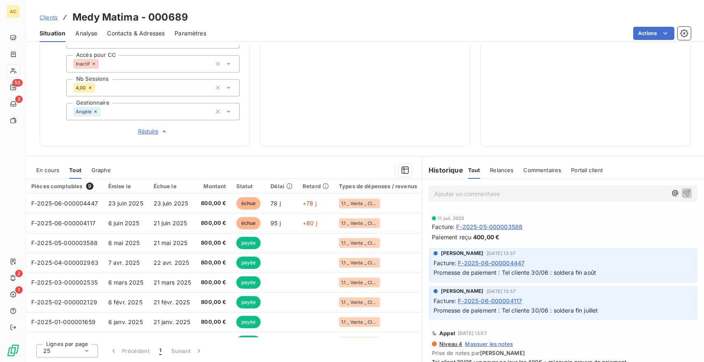
scroll to position [0, 0]
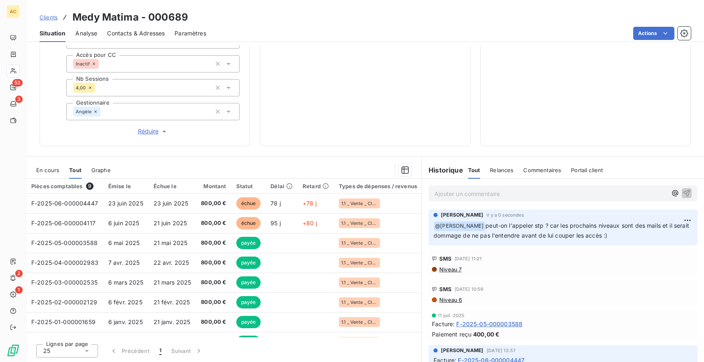
click at [44, 16] on span "Clients" at bounding box center [49, 17] width 18 height 7
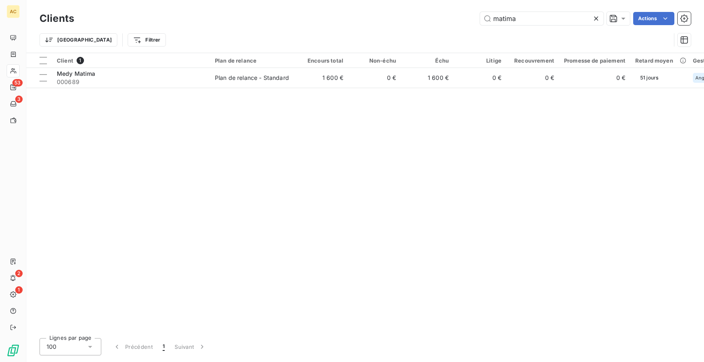
drag, startPoint x: 523, startPoint y: 21, endPoint x: 424, endPoint y: 20, distance: 99.2
click at [424, 20] on div "matima Actions" at bounding box center [387, 18] width 607 height 13
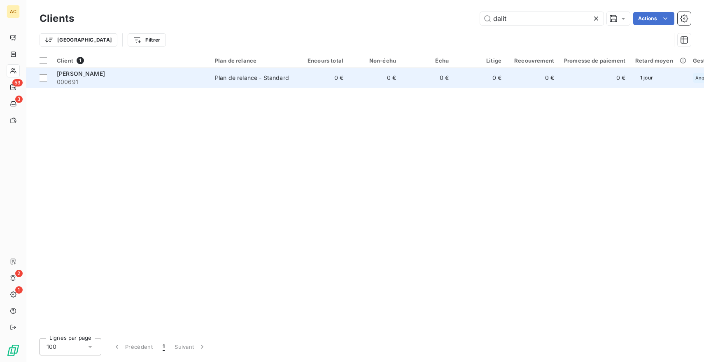
type input "dalit"
click at [184, 78] on span "000691" at bounding box center [131, 82] width 148 height 8
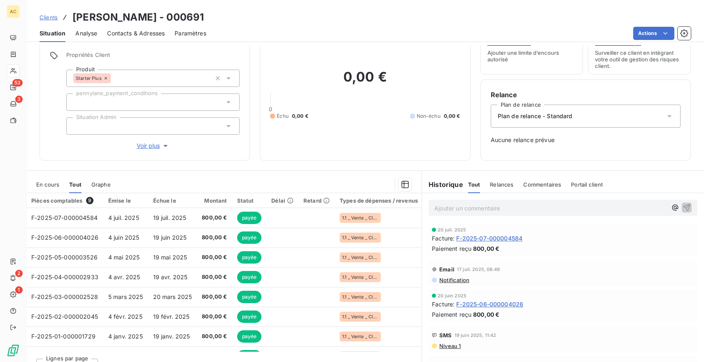
scroll to position [47, 0]
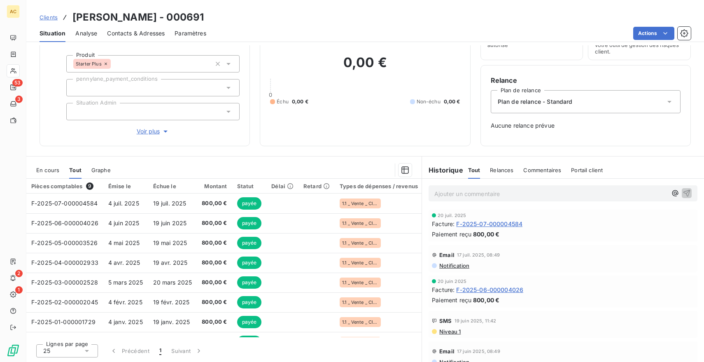
click at [47, 15] on span "Clients" at bounding box center [49, 17] width 18 height 7
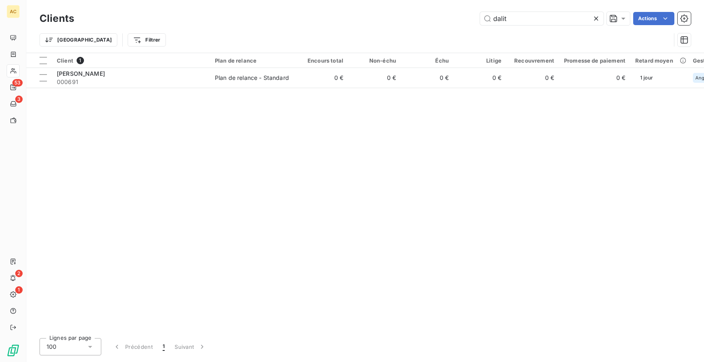
drag, startPoint x: 522, startPoint y: 19, endPoint x: 455, endPoint y: 16, distance: 67.6
click at [455, 16] on div "dalit Actions" at bounding box center [387, 18] width 607 height 13
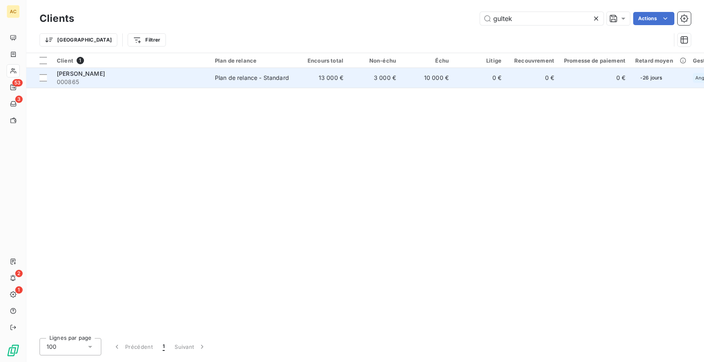
type input "gultek"
click at [167, 76] on div "[PERSON_NAME]" at bounding box center [131, 74] width 148 height 8
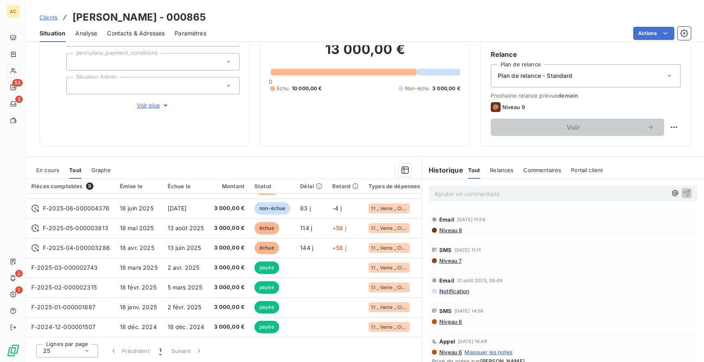
click at [471, 194] on p "Ajouter un commentaire ﻿" at bounding box center [550, 194] width 233 height 10
click at [149, 105] on span "Voir plus" at bounding box center [153, 105] width 33 height 8
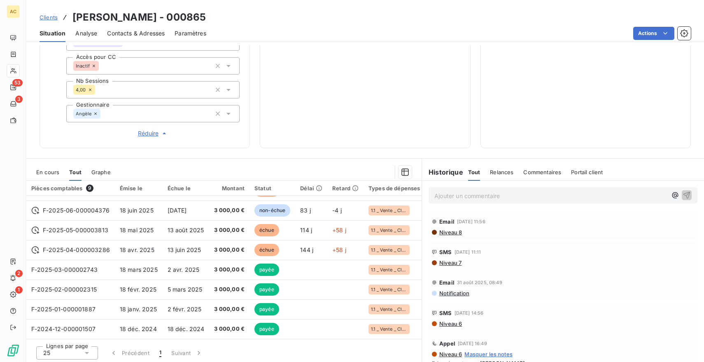
scroll to position [310, 0]
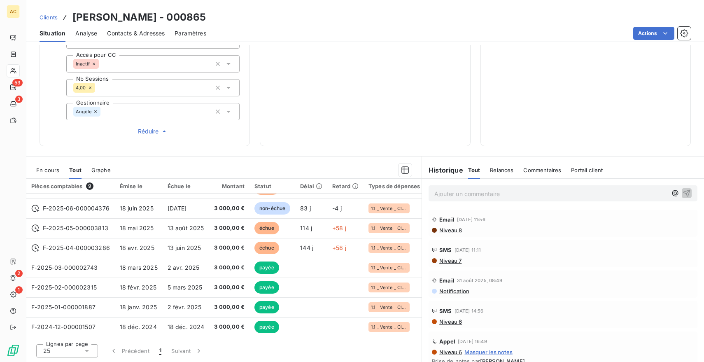
click at [495, 196] on p "Ajouter un commentaire ﻿" at bounding box center [550, 194] width 233 height 10
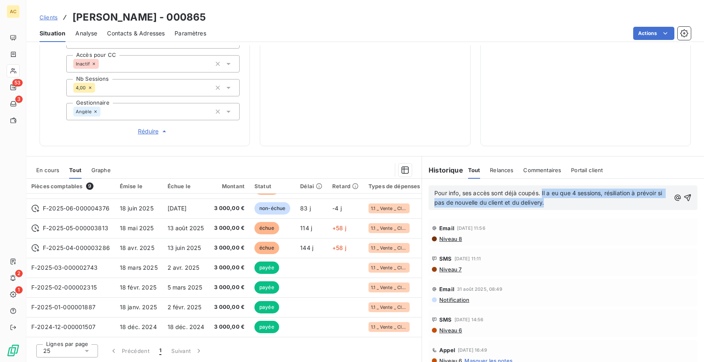
drag, startPoint x: 556, startPoint y: 204, endPoint x: 543, endPoint y: 193, distance: 17.2
click at [543, 193] on p "Pour info, ses accès sont déjà coupés. Il a eu que 4 sessions, résiliation à pr…" at bounding box center [552, 198] width 236 height 19
drag, startPoint x: 567, startPoint y: 208, endPoint x: 555, endPoint y: 207, distance: 11.9
click at [555, 207] on div "Pour info, ses accès sont déjà coupés. Il a eu que 4 sessions, résiliation à pr…" at bounding box center [563, 197] width 269 height 25
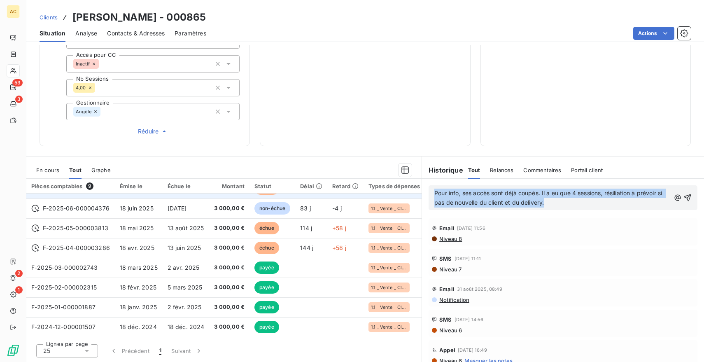
drag, startPoint x: 551, startPoint y: 203, endPoint x: 385, endPoint y: 194, distance: 166.2
click at [385, 194] on div "En cours Tout Graphe Pièces comptables 9 Émise le Échue le Montant Statut Délai…" at bounding box center [365, 259] width 678 height 206
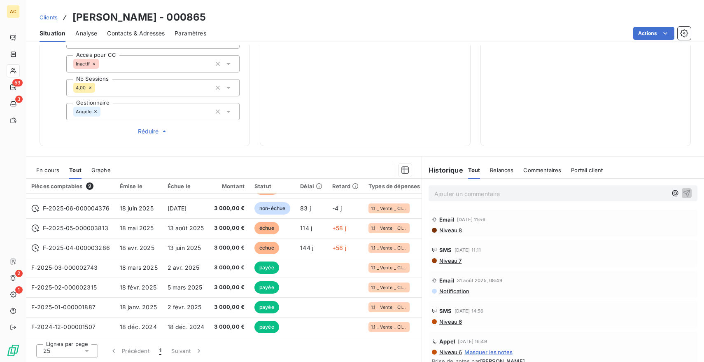
click at [52, 17] on span "Clients" at bounding box center [49, 17] width 18 height 7
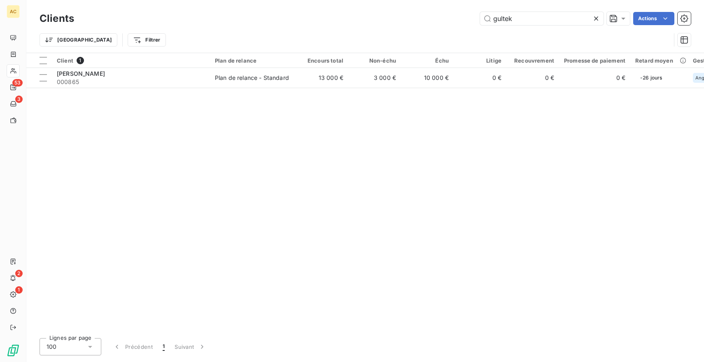
drag, startPoint x: 519, startPoint y: 19, endPoint x: 450, endPoint y: 19, distance: 69.6
click at [450, 19] on div "gultek Actions" at bounding box center [387, 18] width 607 height 13
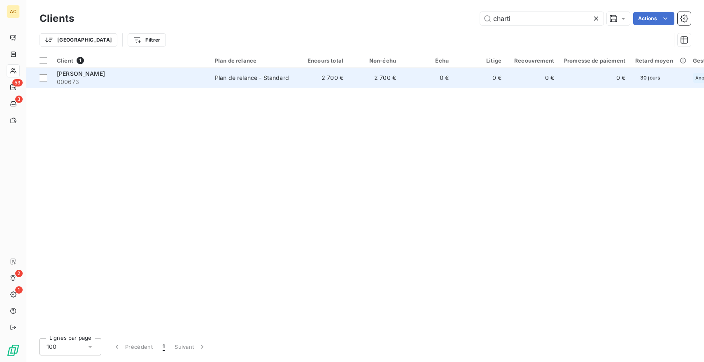
type input "charti"
click at [111, 80] on span "000673" at bounding box center [131, 82] width 148 height 8
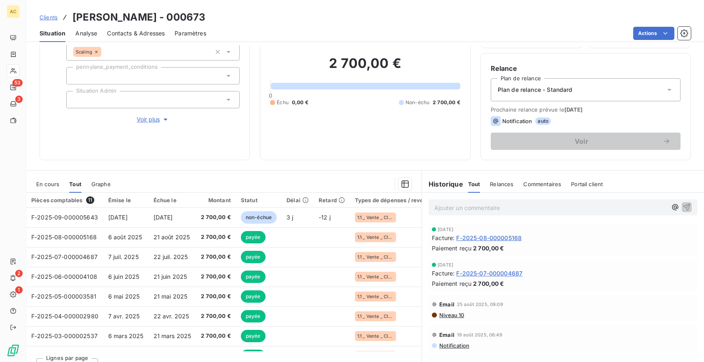
scroll to position [73, 0]
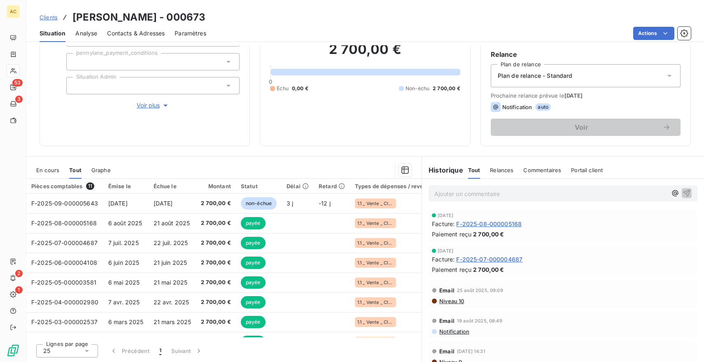
click at [48, 17] on span "Clients" at bounding box center [49, 17] width 18 height 7
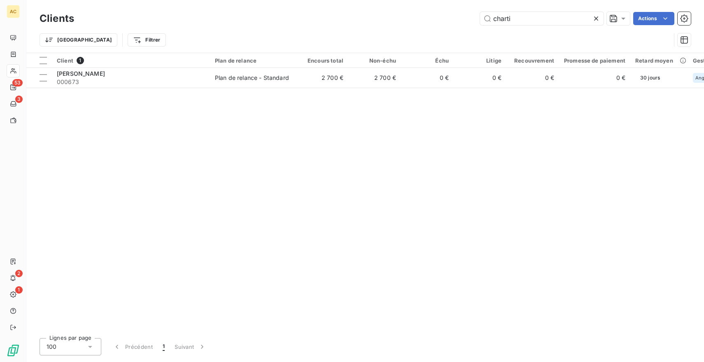
drag, startPoint x: 549, startPoint y: 22, endPoint x: 441, endPoint y: 20, distance: 108.7
click at [441, 20] on div "charti Actions" at bounding box center [387, 18] width 607 height 13
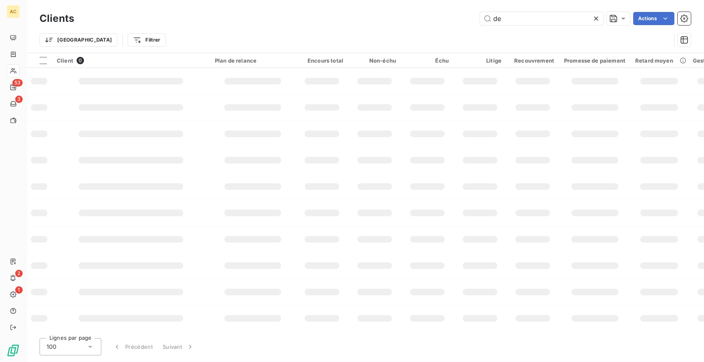
type input "d"
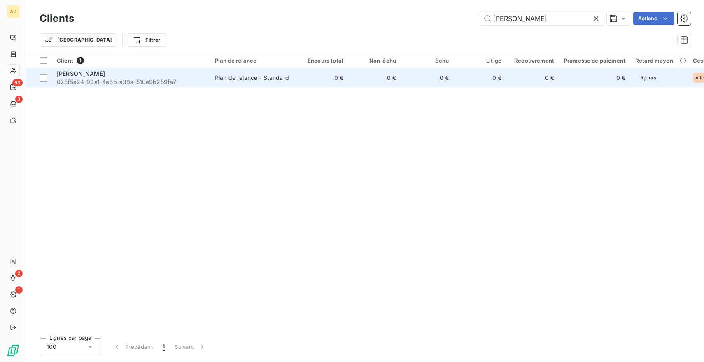
type input "[PERSON_NAME]"
click at [159, 72] on div "[PERSON_NAME]" at bounding box center [131, 74] width 148 height 8
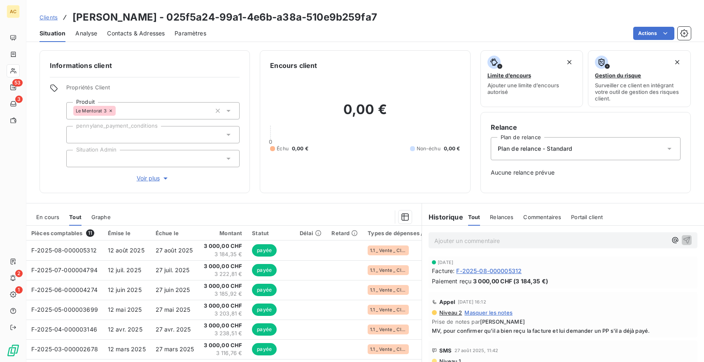
click at [147, 178] on span "Voir plus" at bounding box center [153, 178] width 33 height 8
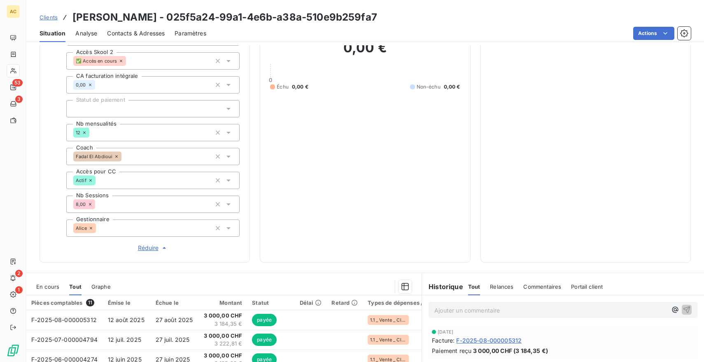
scroll to position [310, 0]
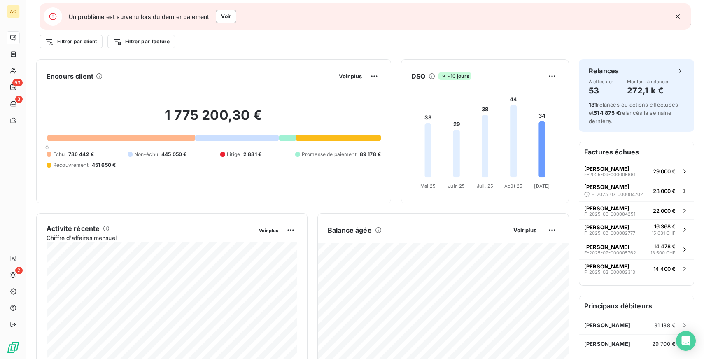
click at [677, 16] on icon "button" at bounding box center [678, 16] width 4 height 4
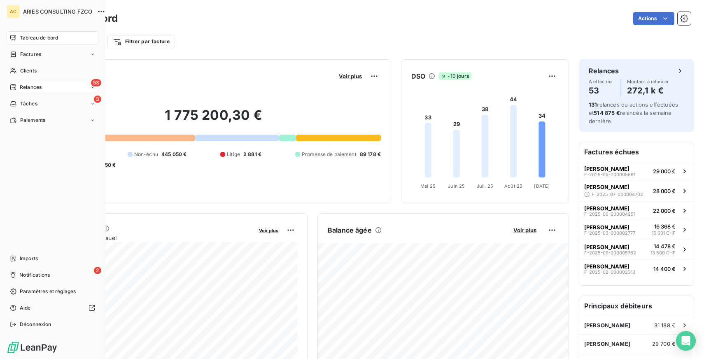
click at [40, 86] on span "Relances" at bounding box center [31, 87] width 22 height 7
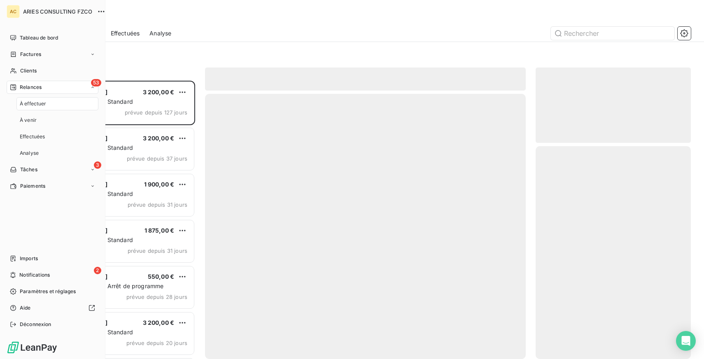
scroll to position [278, 155]
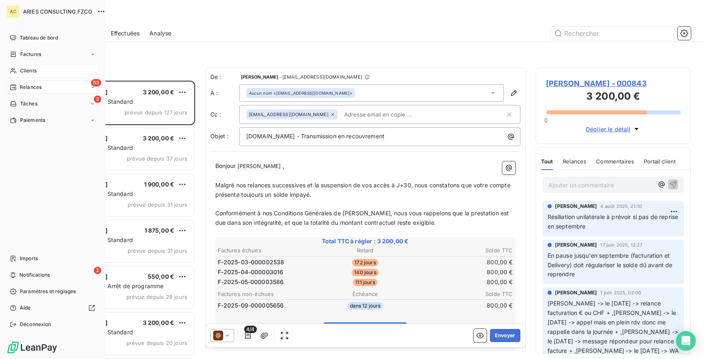
click at [36, 68] on span "Clients" at bounding box center [28, 70] width 16 height 7
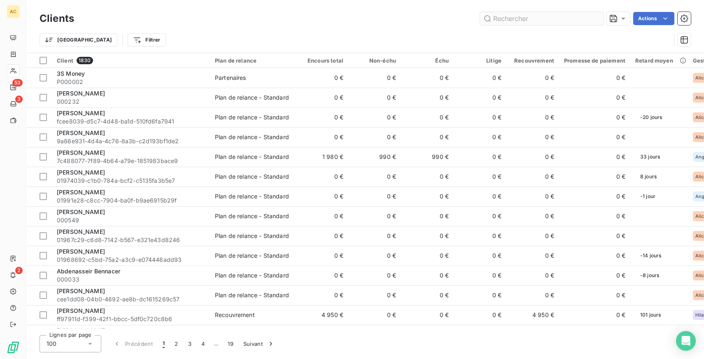
click at [509, 18] on input "text" at bounding box center [542, 18] width 124 height 13
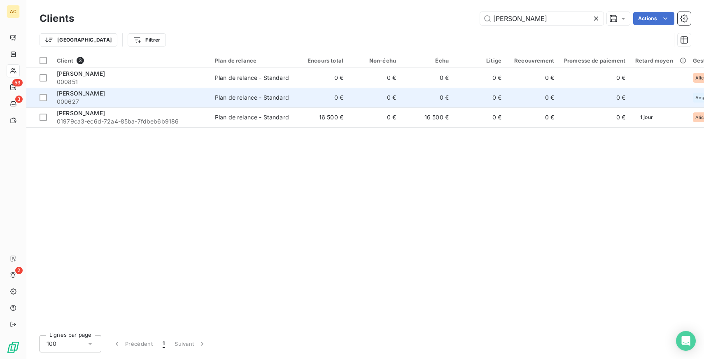
type input "quentin p"
click at [188, 96] on div "[PERSON_NAME]" at bounding box center [131, 93] width 148 height 8
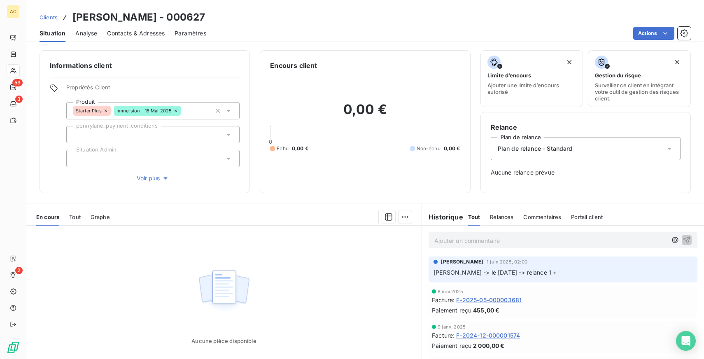
click at [72, 218] on span "Tout" at bounding box center [75, 217] width 12 height 7
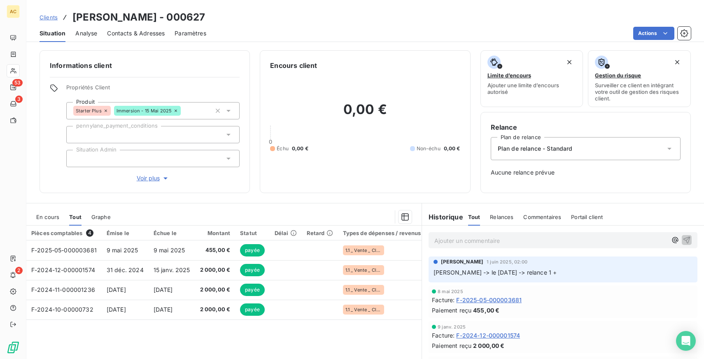
click at [145, 179] on span "Voir plus" at bounding box center [153, 178] width 33 height 8
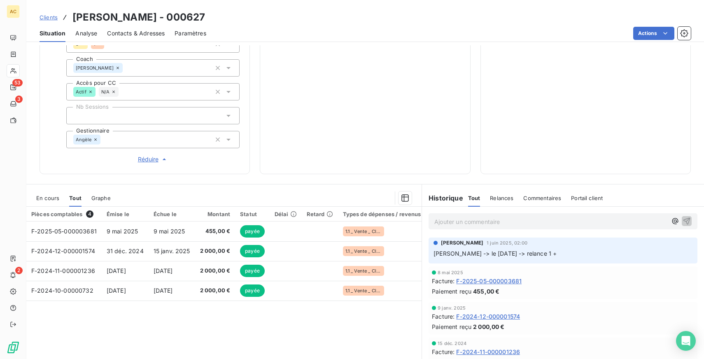
scroll to position [313, 0]
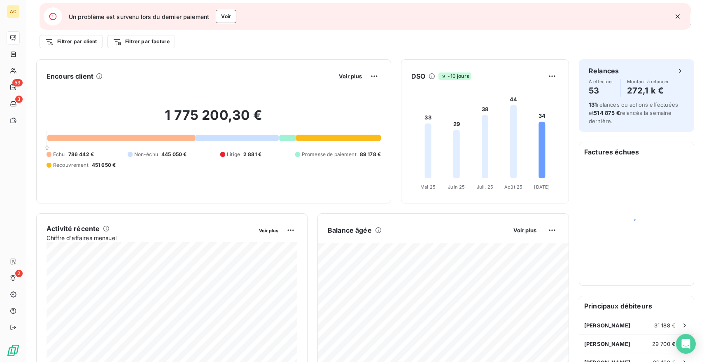
click at [678, 18] on icon "button" at bounding box center [678, 16] width 8 height 8
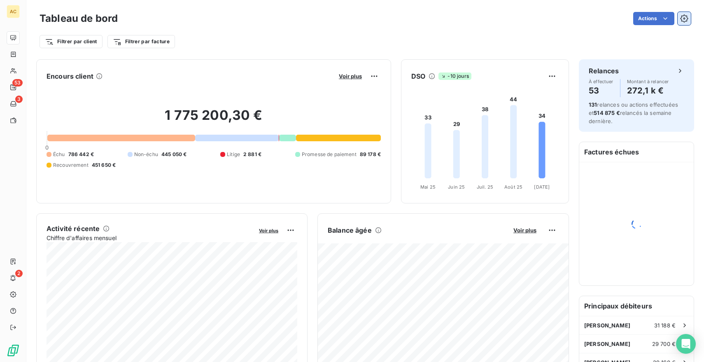
click at [686, 20] on icon "button" at bounding box center [684, 18] width 8 height 8
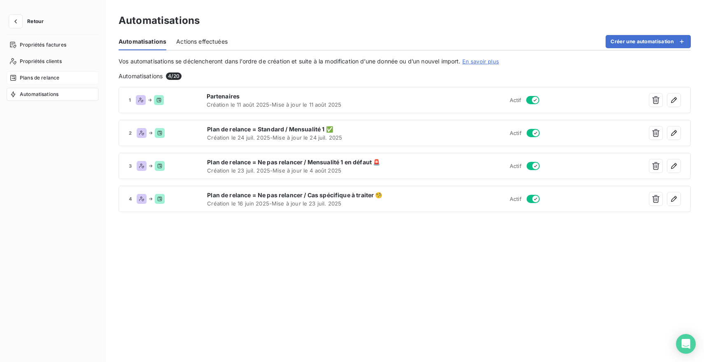
click at [54, 77] on span "Plans de relance" at bounding box center [40, 77] width 40 height 7
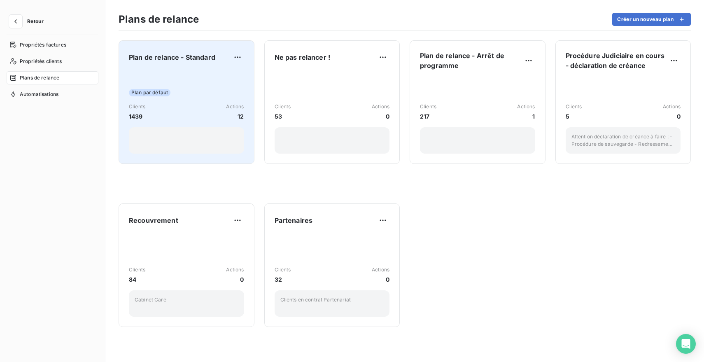
click at [191, 85] on div "Plan par défaut Clients 1439 Actions 12" at bounding box center [186, 111] width 115 height 83
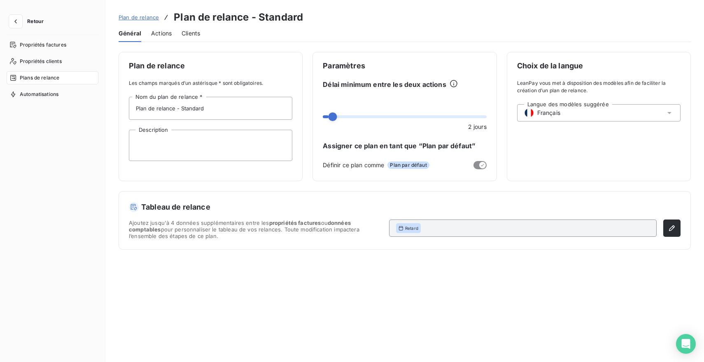
click at [167, 33] on span "Actions" at bounding box center [161, 33] width 21 height 8
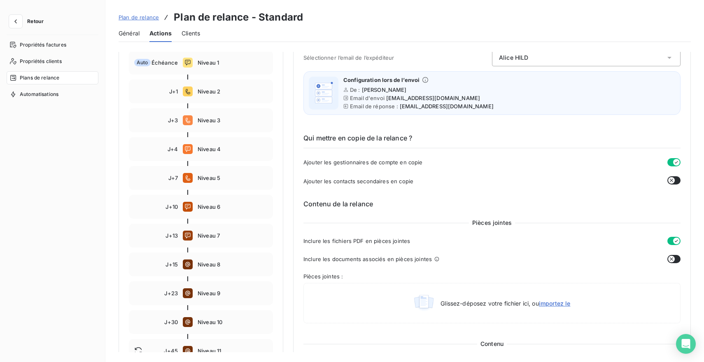
scroll to position [130, 0]
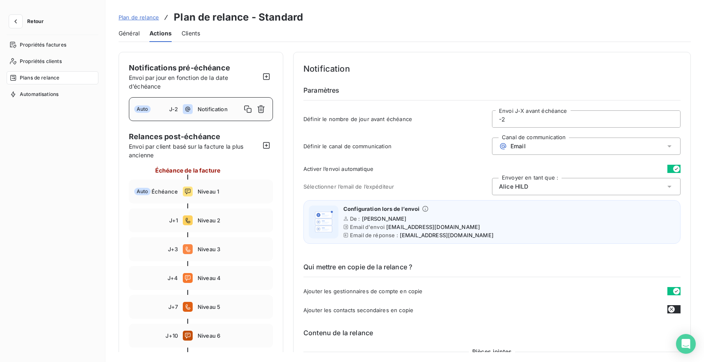
scroll to position [130, 0]
